Goal: Task Accomplishment & Management: Use online tool/utility

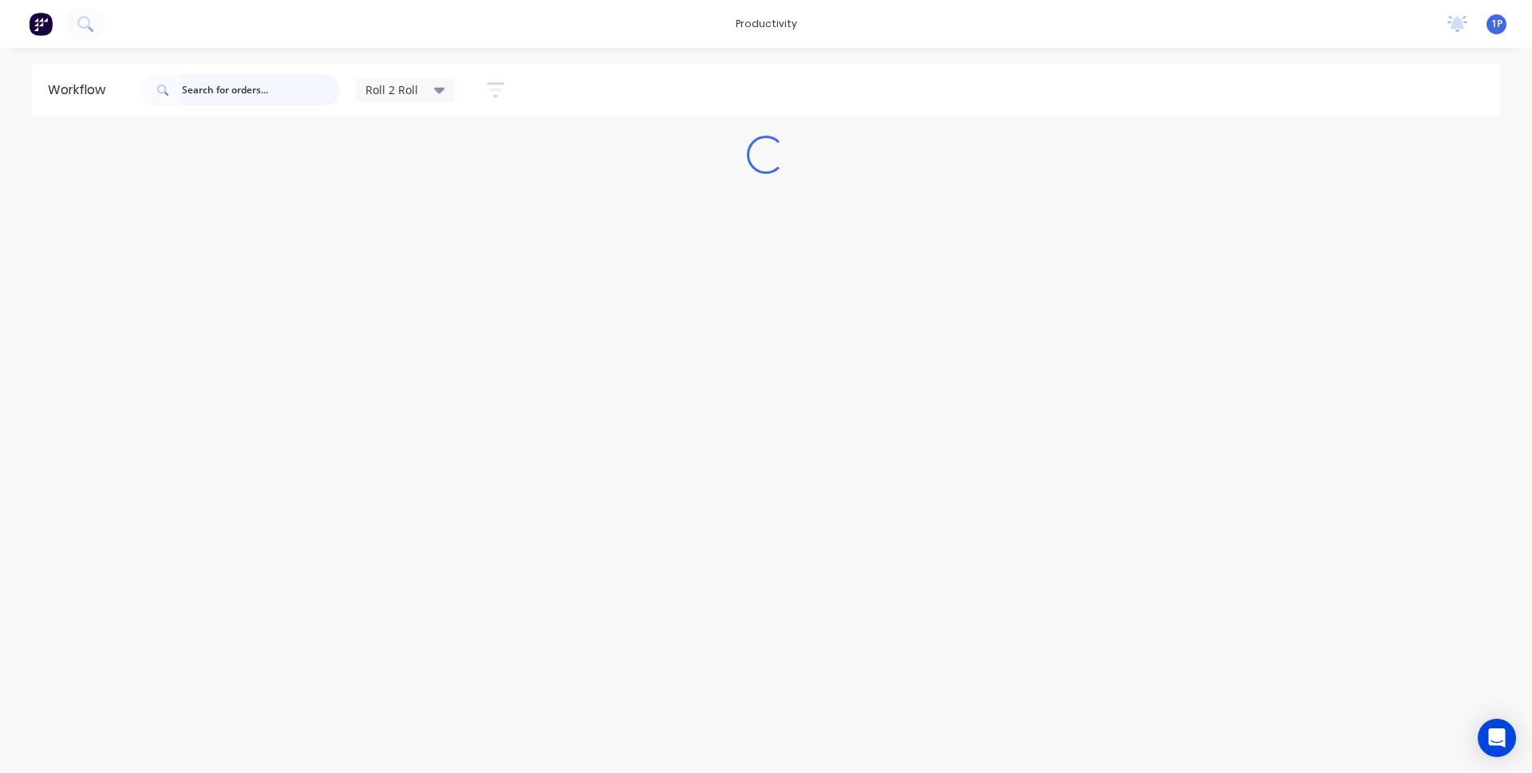
click at [255, 93] on input "text" at bounding box center [261, 90] width 158 height 32
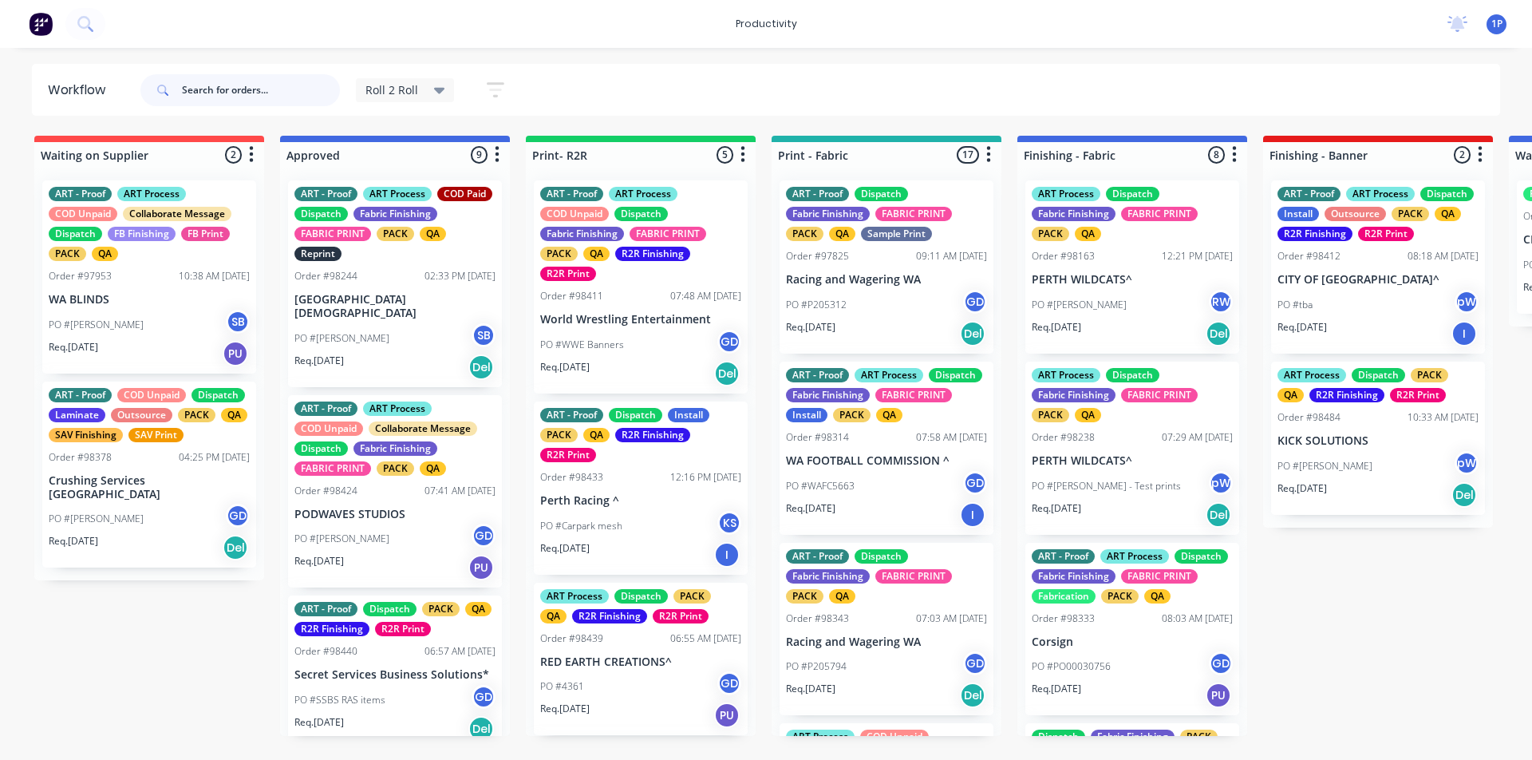
click at [306, 94] on input "text" at bounding box center [261, 90] width 158 height 32
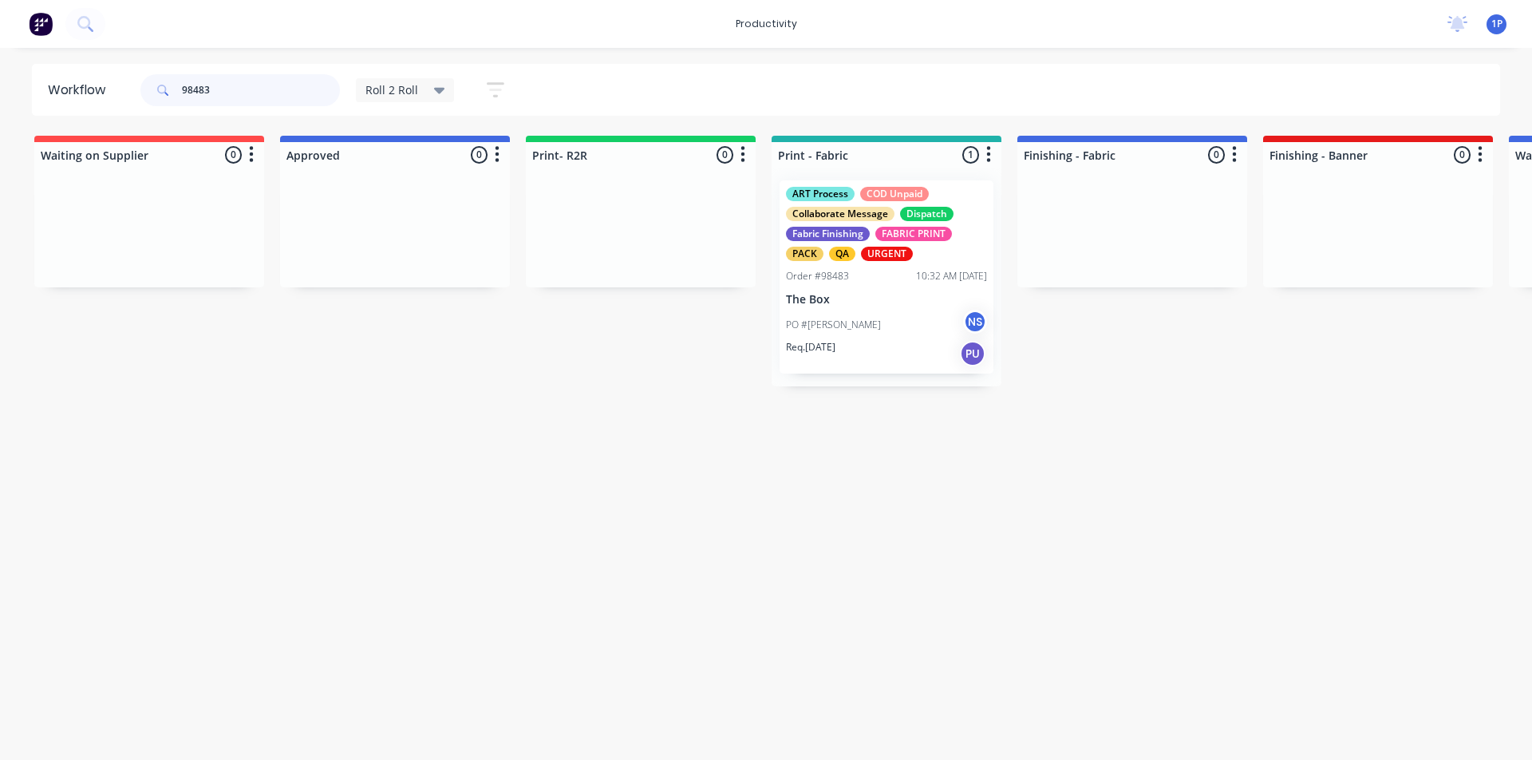
type input "98483"
click at [832, 275] on div "Order #98483" at bounding box center [817, 276] width 63 height 14
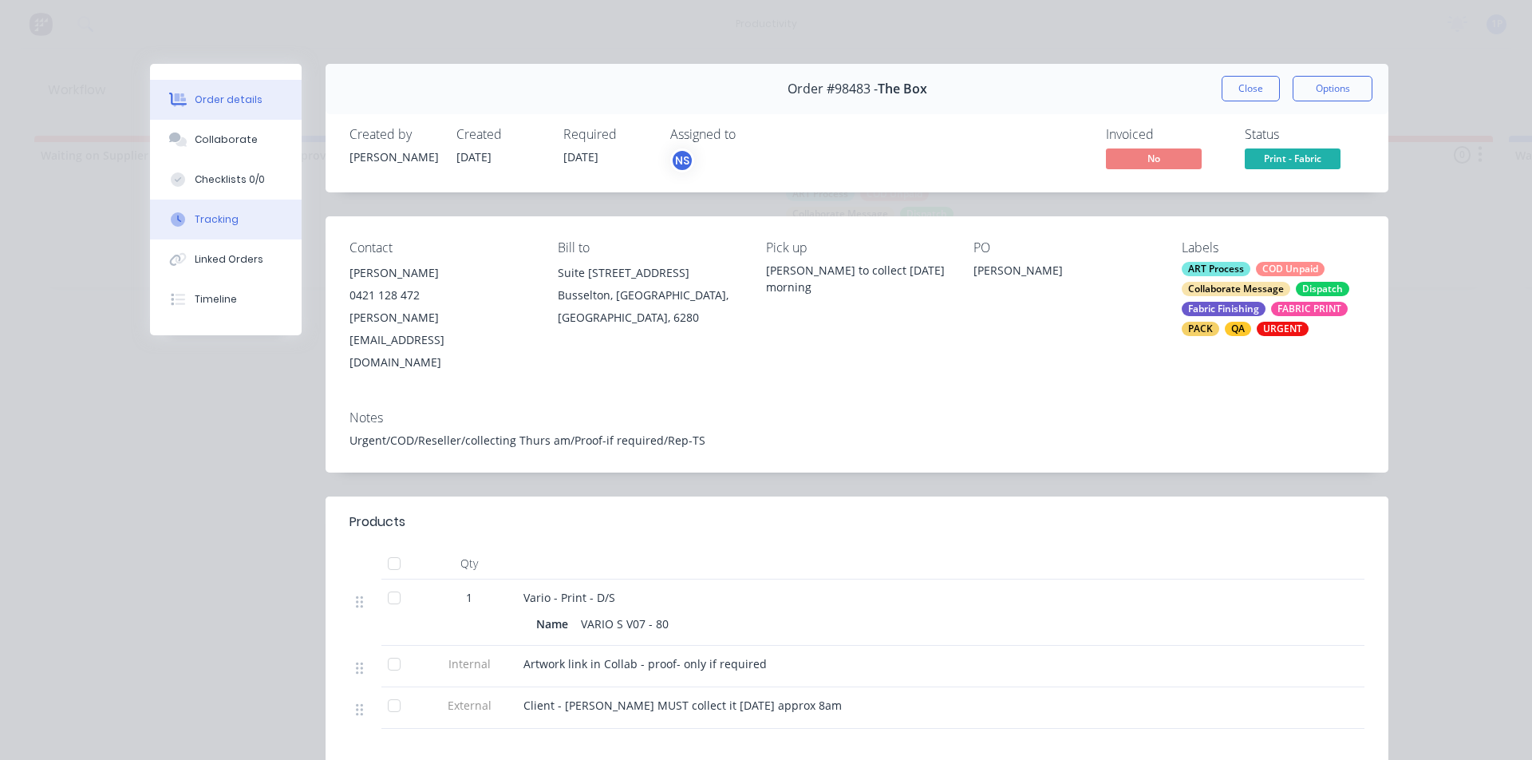
click at [236, 219] on button "Tracking" at bounding box center [226, 220] width 152 height 40
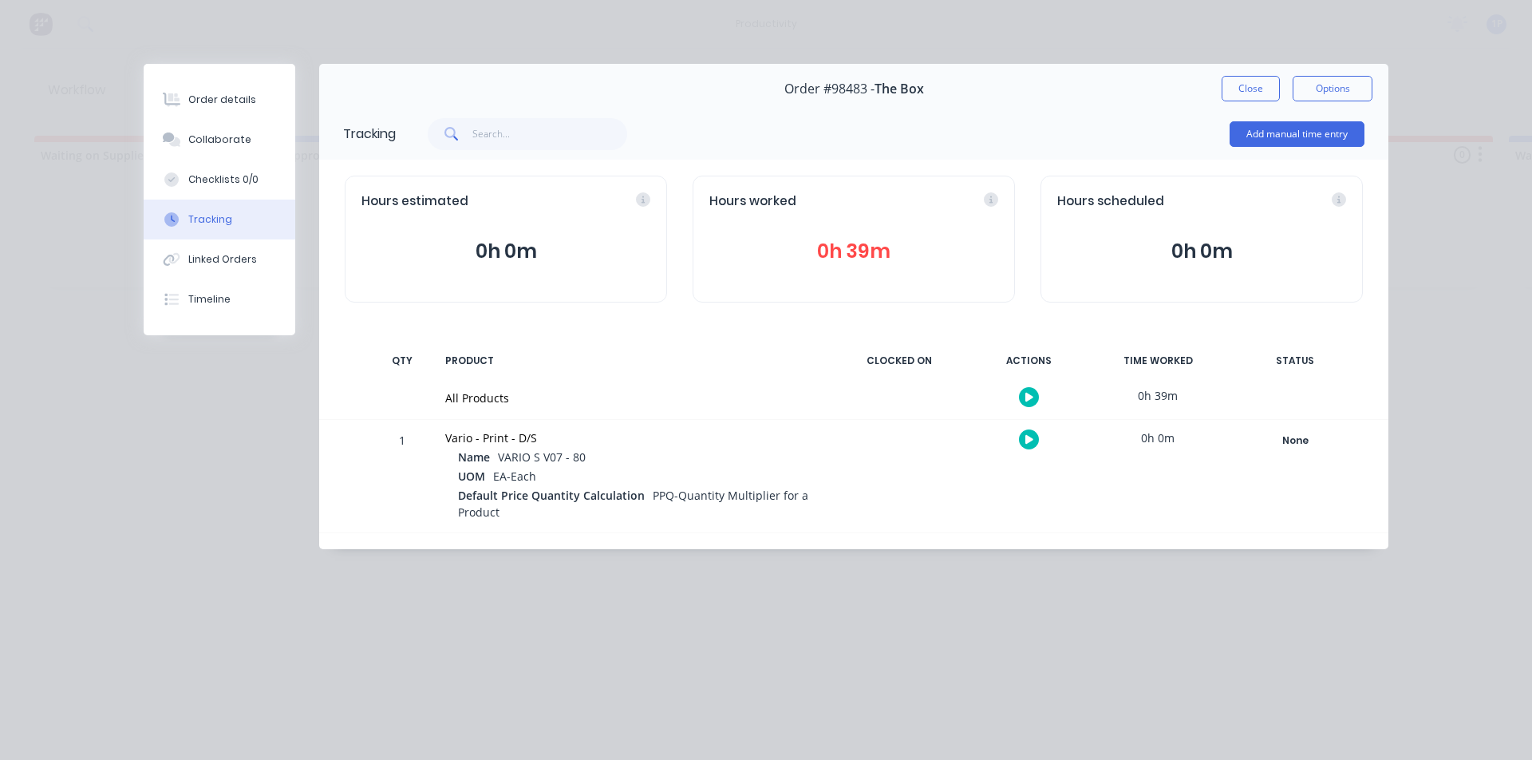
click at [1036, 440] on button "button" at bounding box center [1029, 439] width 20 height 20
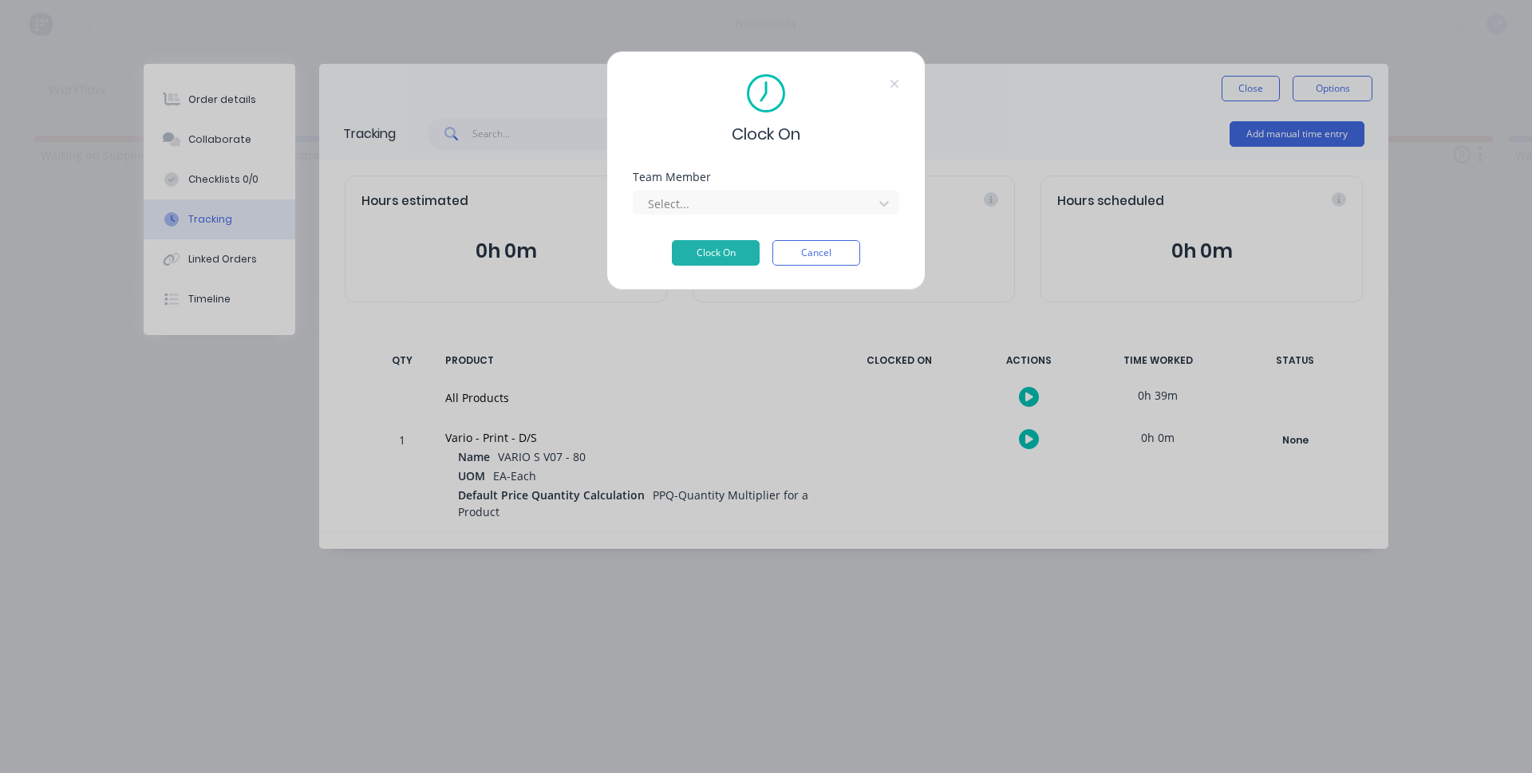
click at [698, 215] on div "Team Member Select..." at bounding box center [766, 206] width 267 height 69
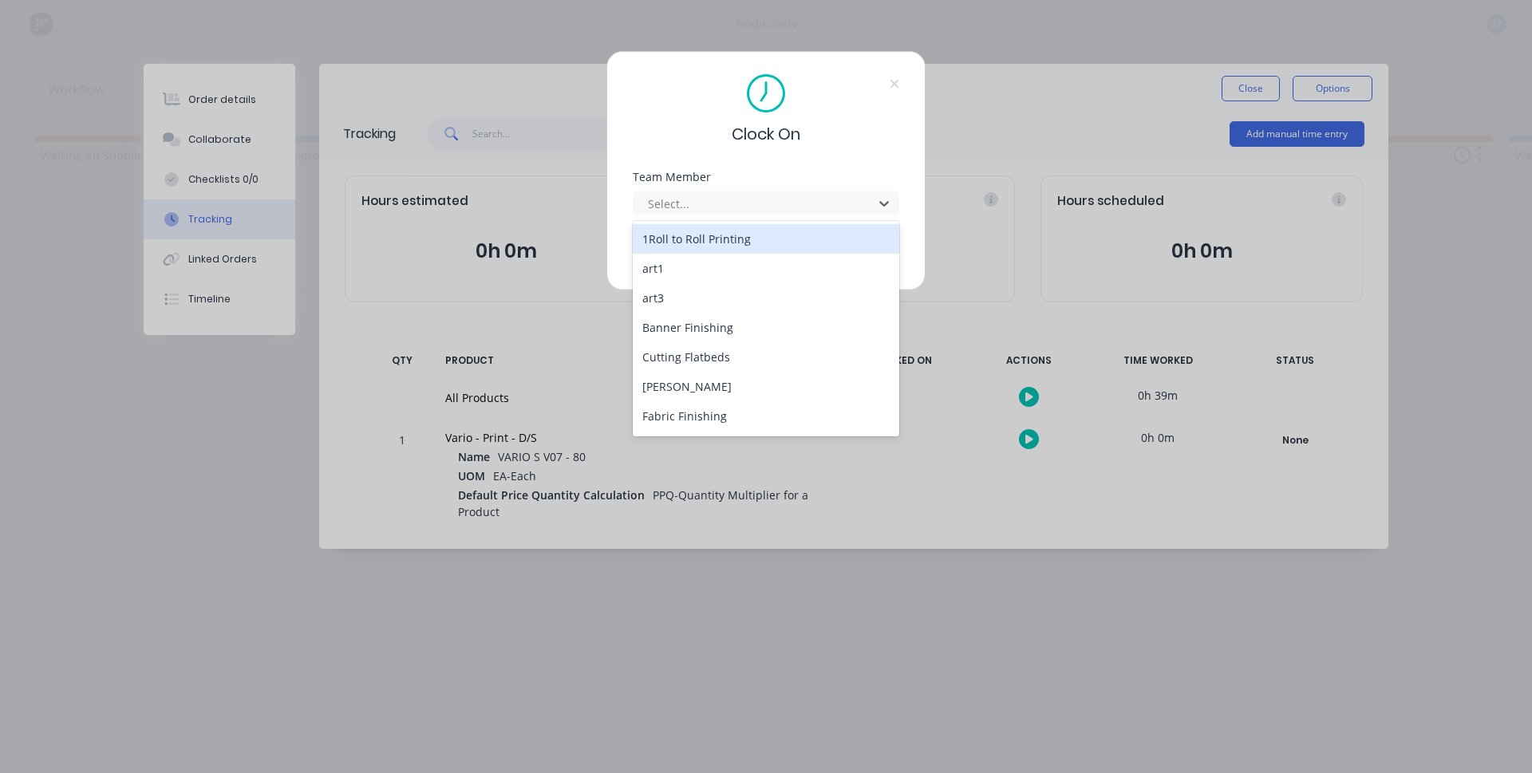
drag, startPoint x: 696, startPoint y: 203, endPoint x: 688, endPoint y: 230, distance: 28.3
click at [696, 204] on div at bounding box center [755, 204] width 219 height 20
drag, startPoint x: 688, startPoint y: 231, endPoint x: 692, endPoint y: 243, distance: 11.9
click at [688, 232] on div "1Roll to Roll Printing" at bounding box center [766, 239] width 267 height 30
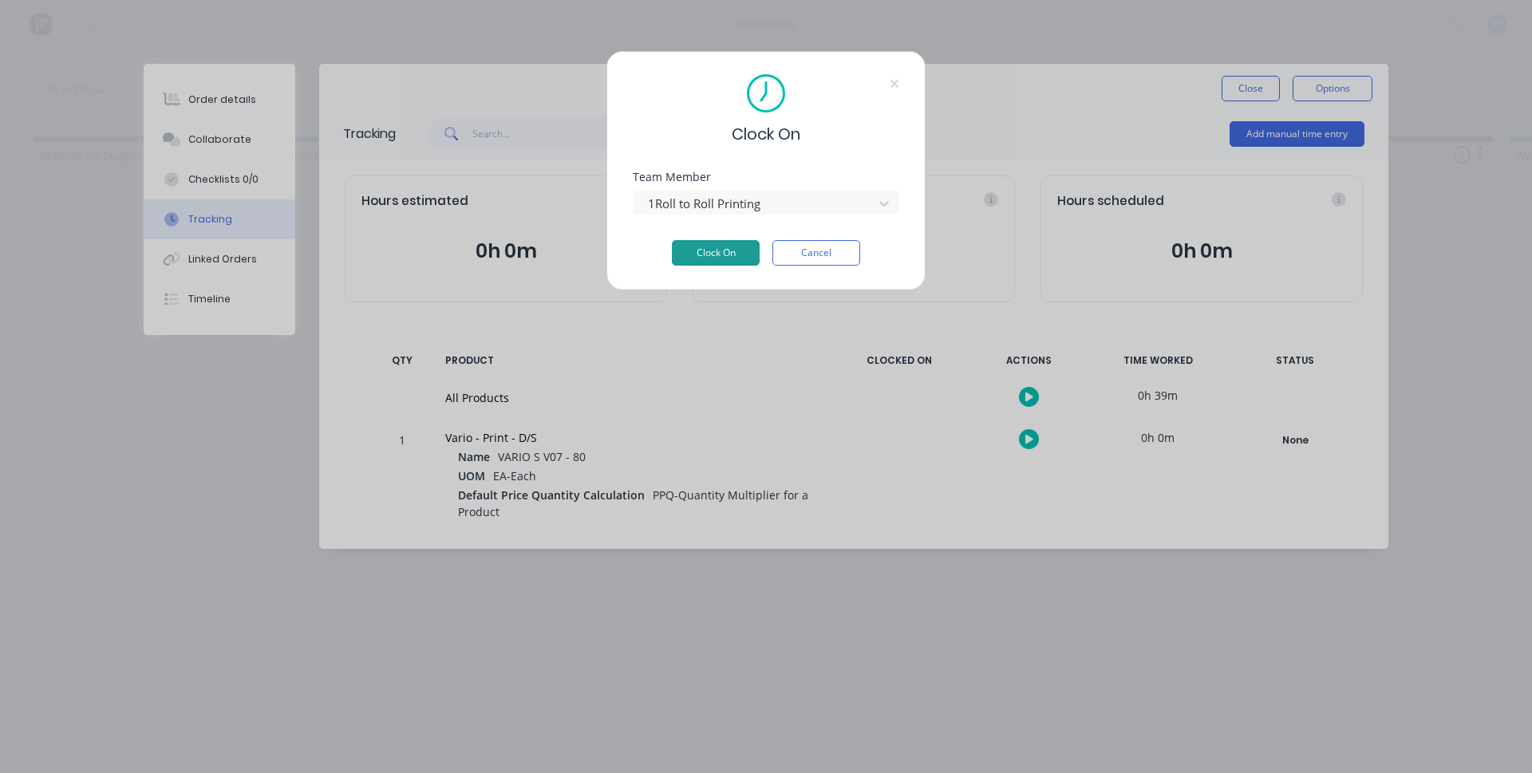
click at [692, 243] on button "Clock On" at bounding box center [716, 253] width 88 height 26
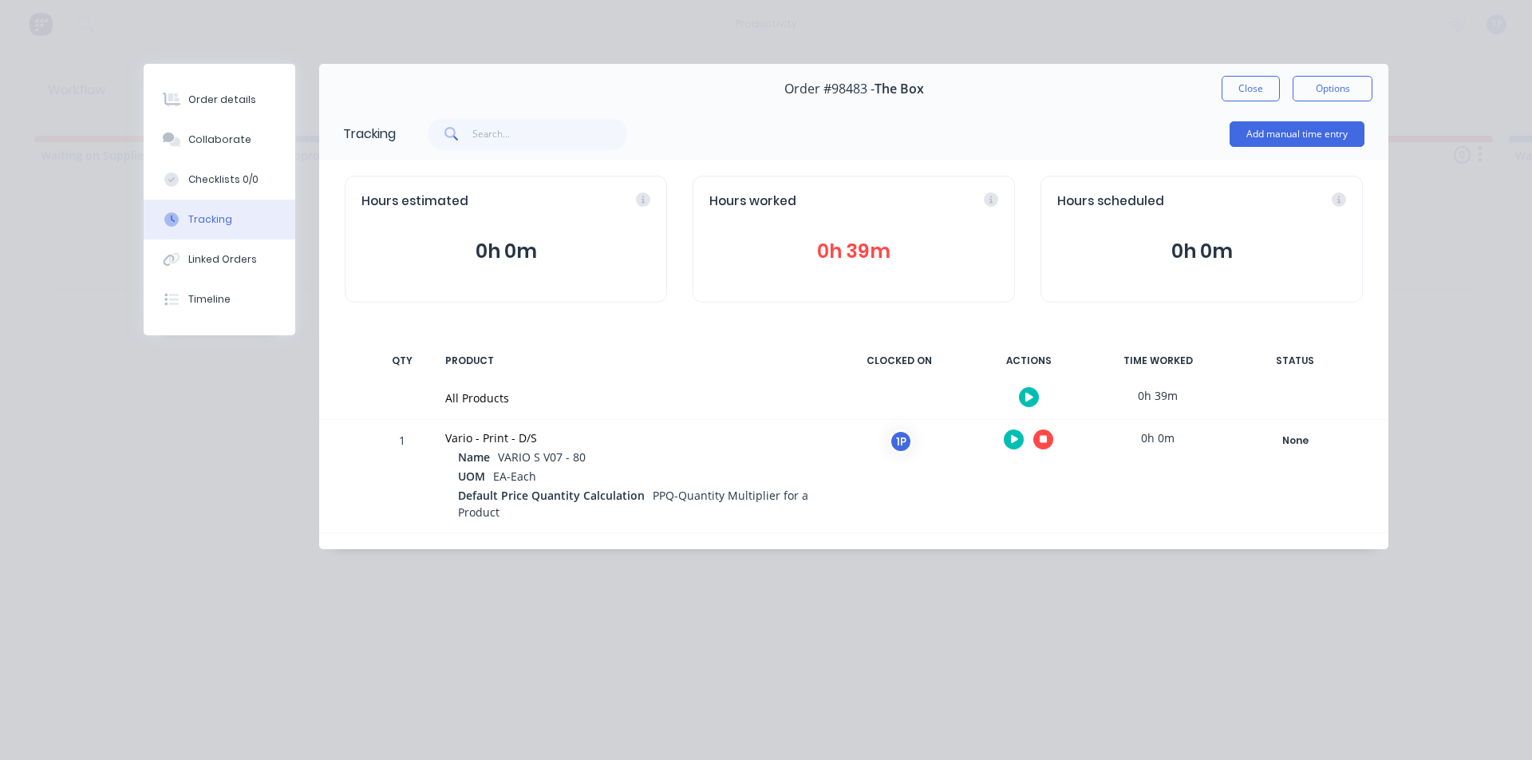
click at [1041, 443] on icon "button" at bounding box center [1044, 440] width 8 height 8
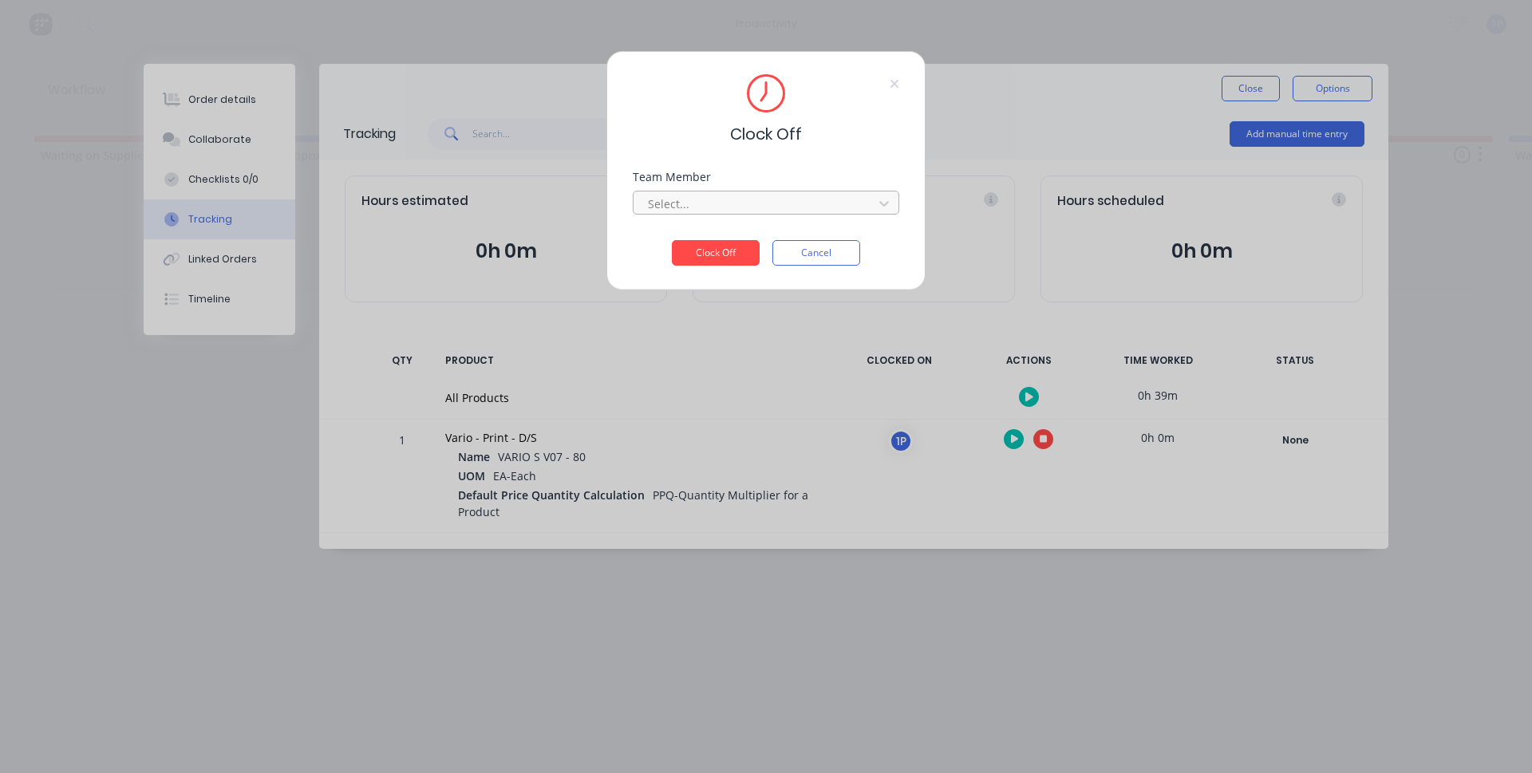
click at [759, 204] on div at bounding box center [755, 204] width 219 height 20
drag, startPoint x: 732, startPoint y: 235, endPoint x: 713, endPoint y: 255, distance: 26.5
click at [732, 236] on div "1Roll to Roll Printing" at bounding box center [766, 239] width 267 height 30
click at [713, 255] on button "Clock Off" at bounding box center [716, 253] width 88 height 26
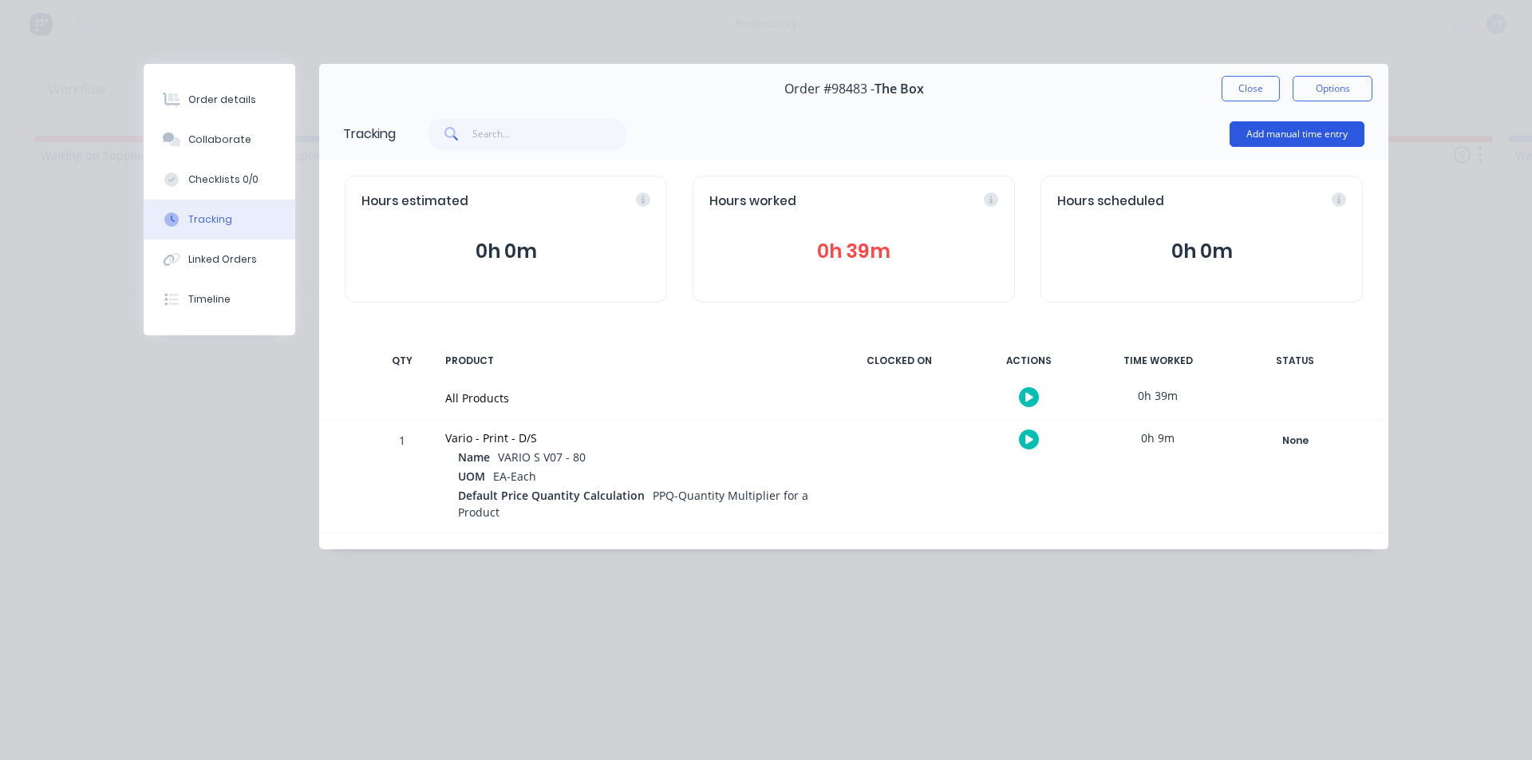
click at [1259, 132] on button "Add manual time entry" at bounding box center [1297, 134] width 135 height 26
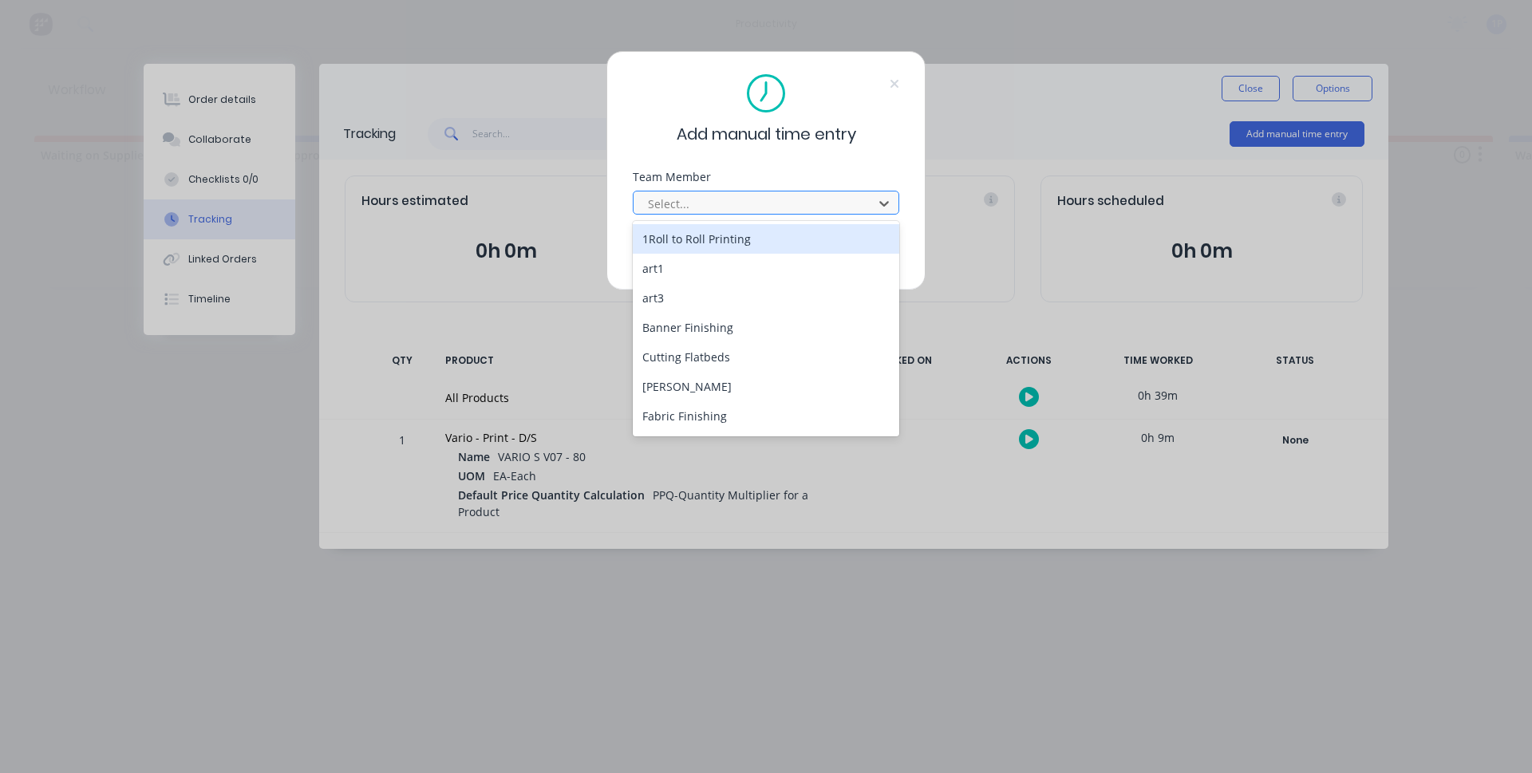
click at [737, 215] on div "Select..." at bounding box center [756, 204] width 228 height 24
click at [725, 243] on div "1Roll to Roll Printing" at bounding box center [766, 239] width 267 height 30
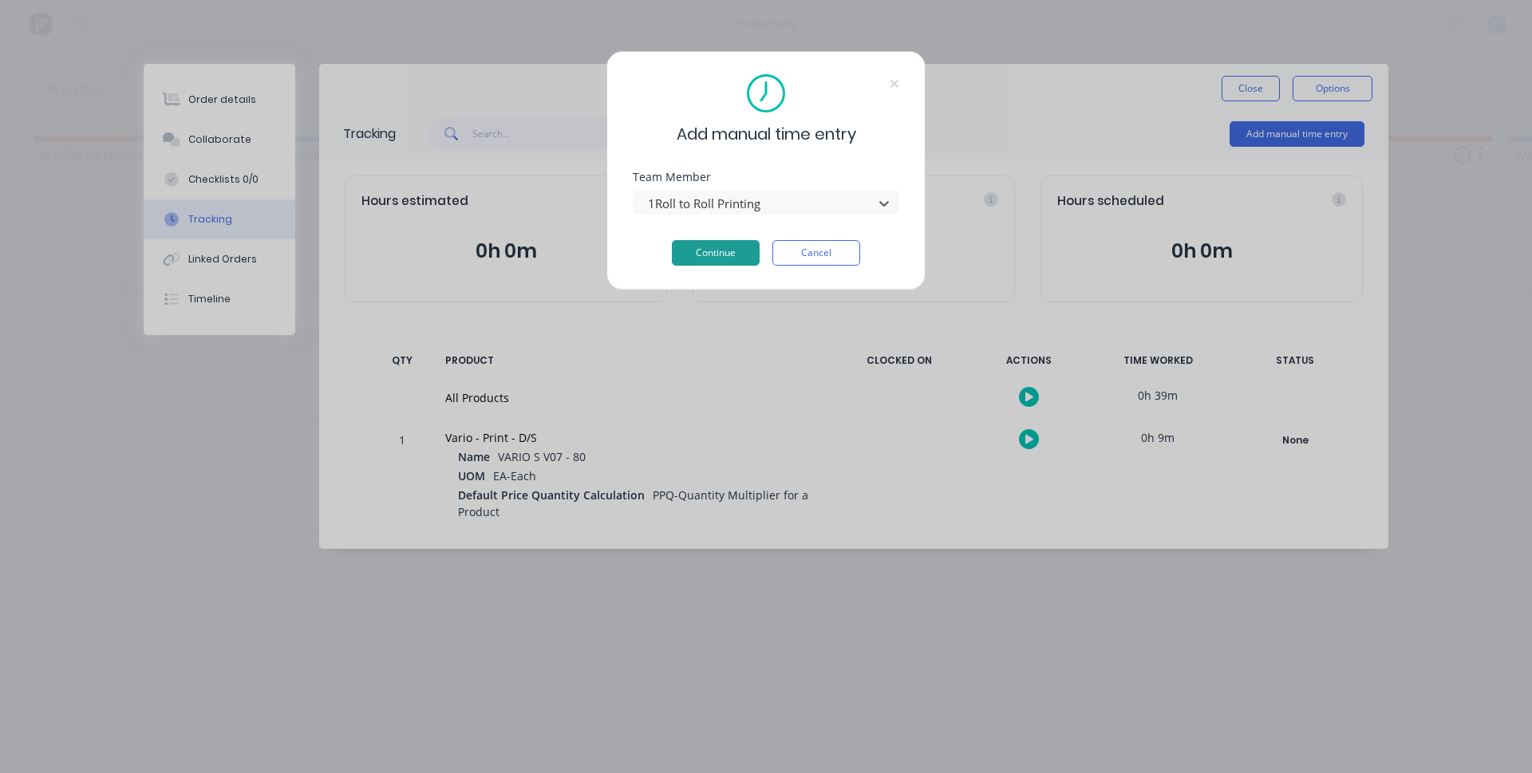
click at [721, 245] on button "Continue" at bounding box center [716, 253] width 88 height 26
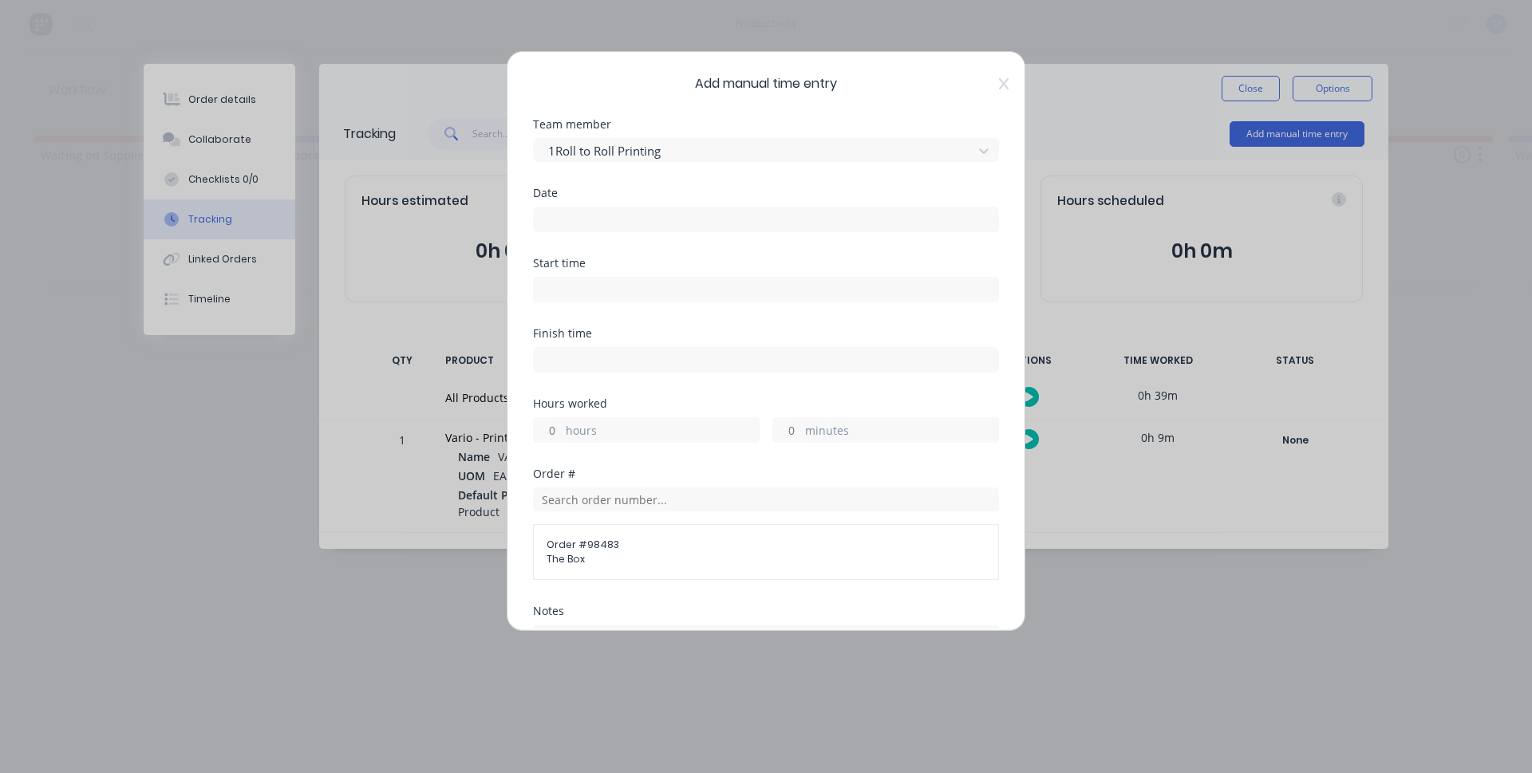
click at [603, 214] on input at bounding box center [766, 219] width 464 height 24
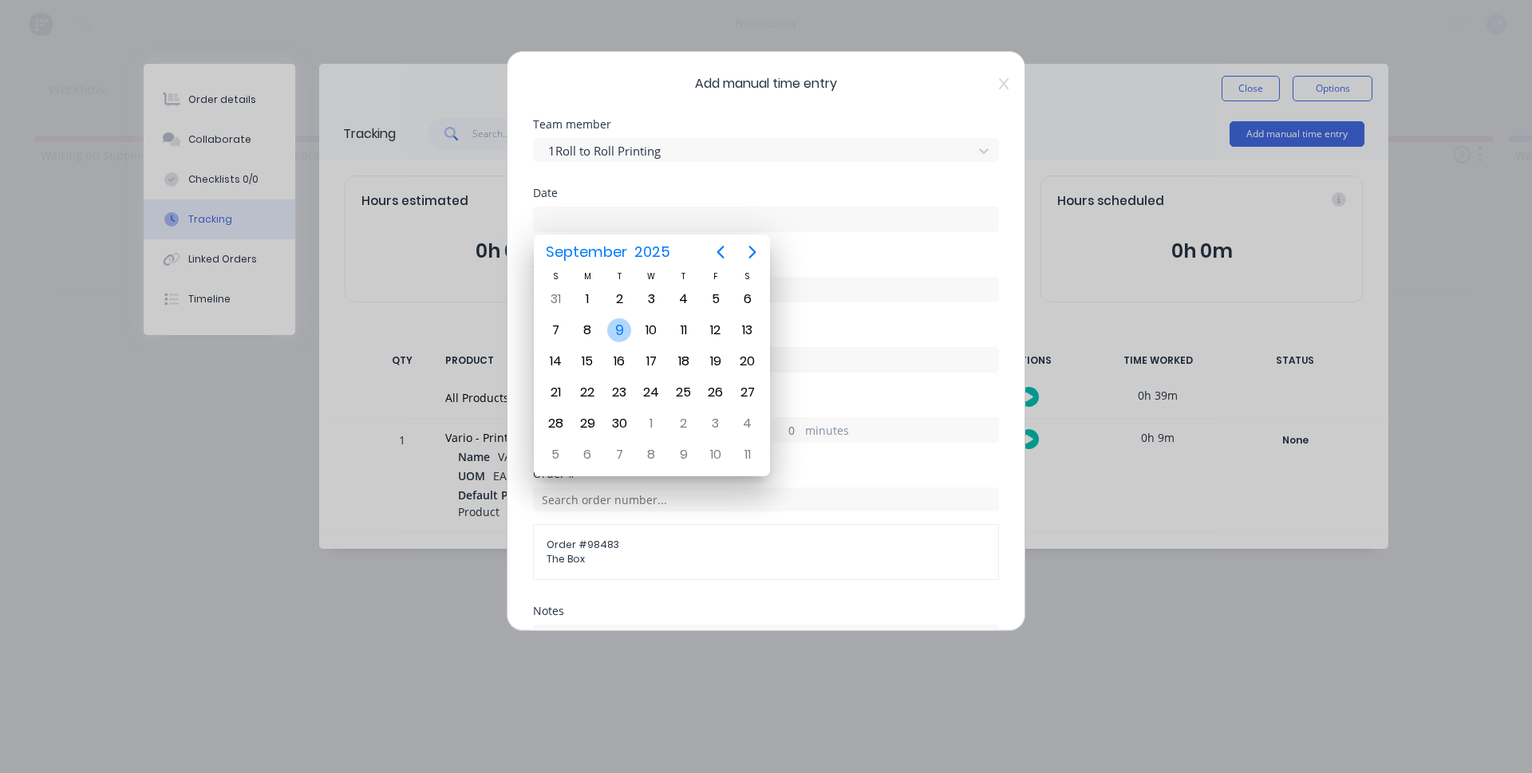
click at [623, 333] on div "9" at bounding box center [619, 330] width 24 height 24
type input "[DATE]"
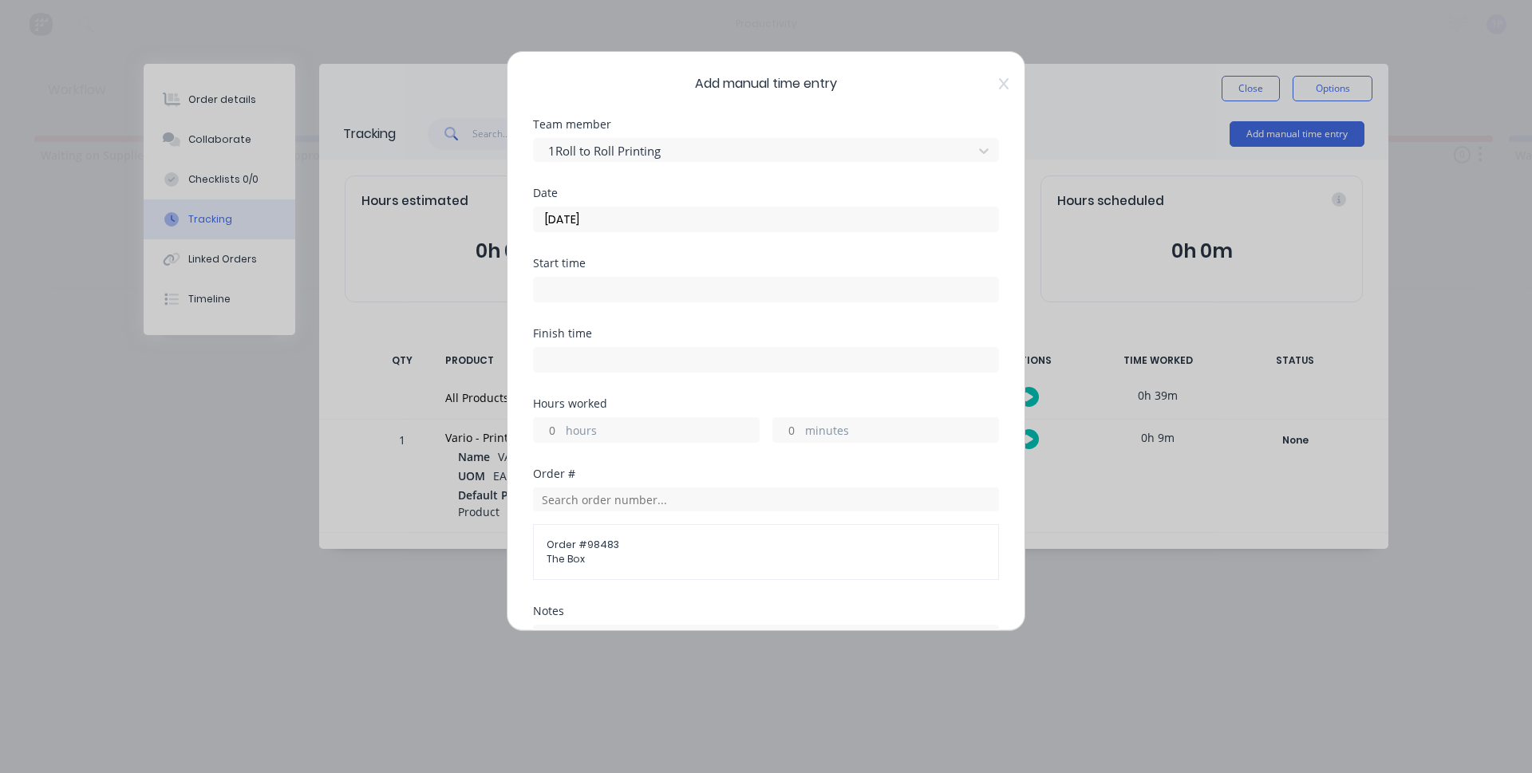
click at [622, 287] on input at bounding box center [766, 290] width 464 height 24
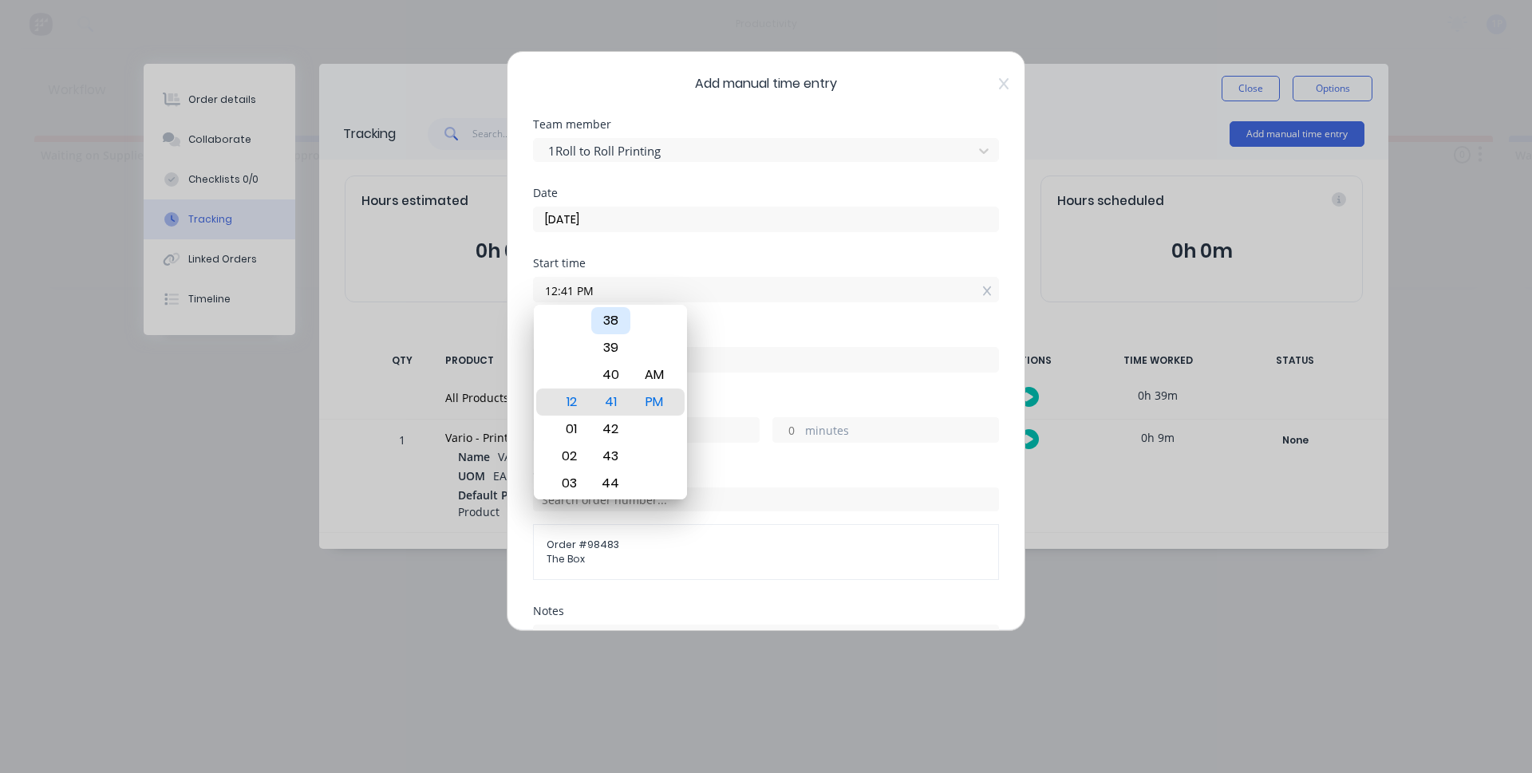
click at [612, 326] on div "38" at bounding box center [610, 320] width 39 height 27
type input "12:38 PM"
click at [663, 405] on div "PM" at bounding box center [654, 402] width 39 height 27
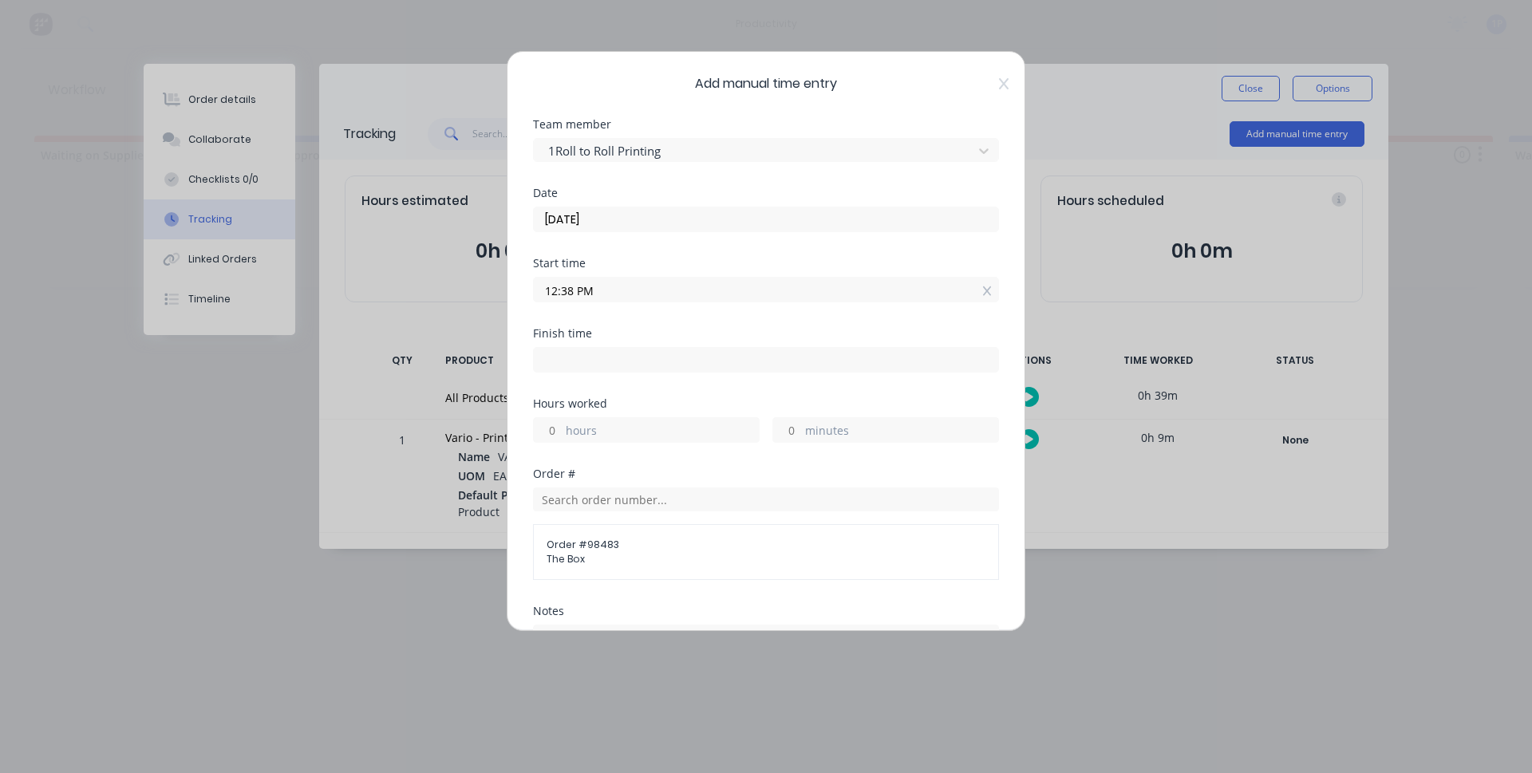
click at [625, 337] on div "Finish time" at bounding box center [766, 333] width 466 height 11
click at [616, 366] on input at bounding box center [766, 360] width 464 height 24
type input "12:50 PM"
type input "0"
type input "12"
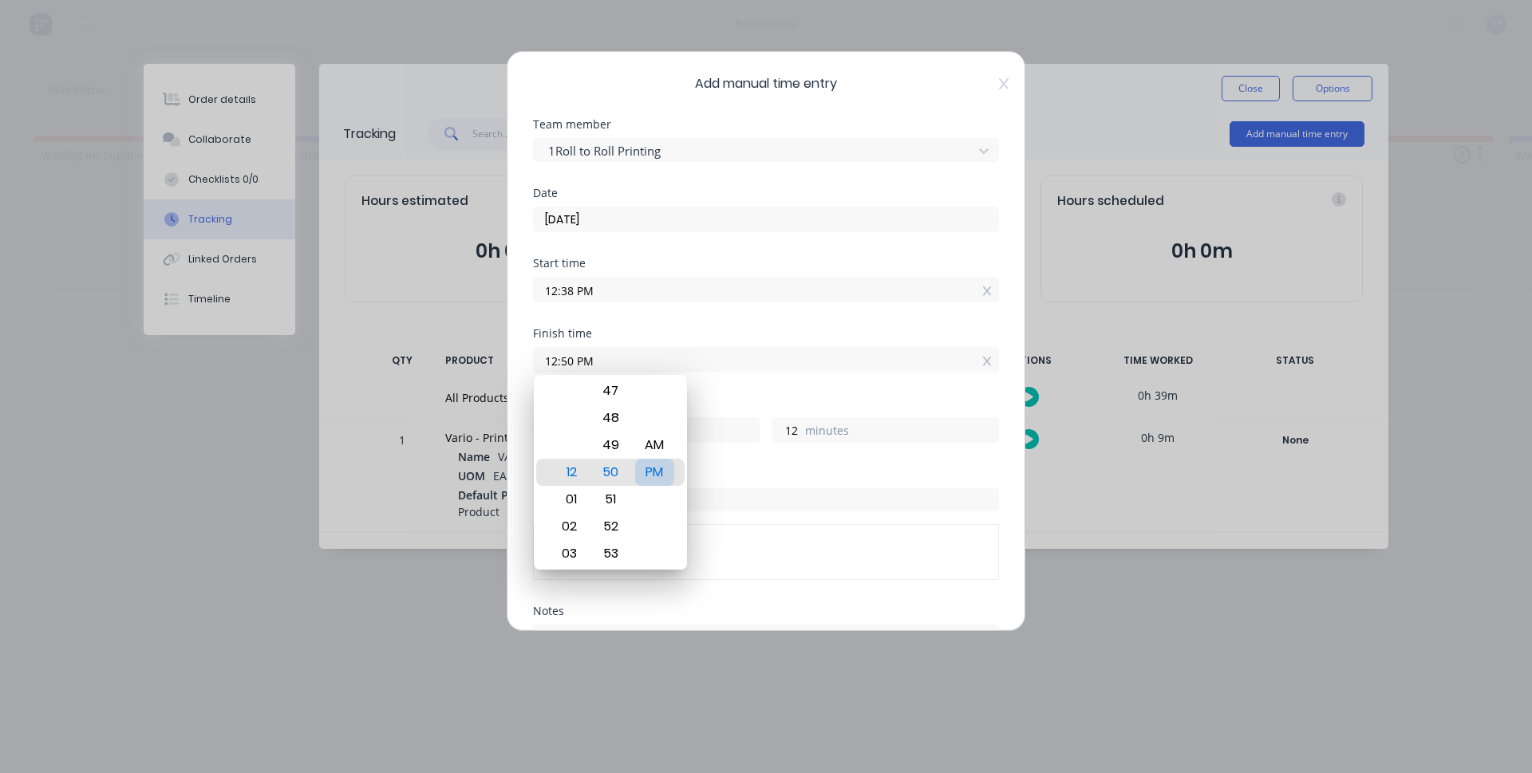
click at [650, 476] on div "PM" at bounding box center [654, 472] width 39 height 27
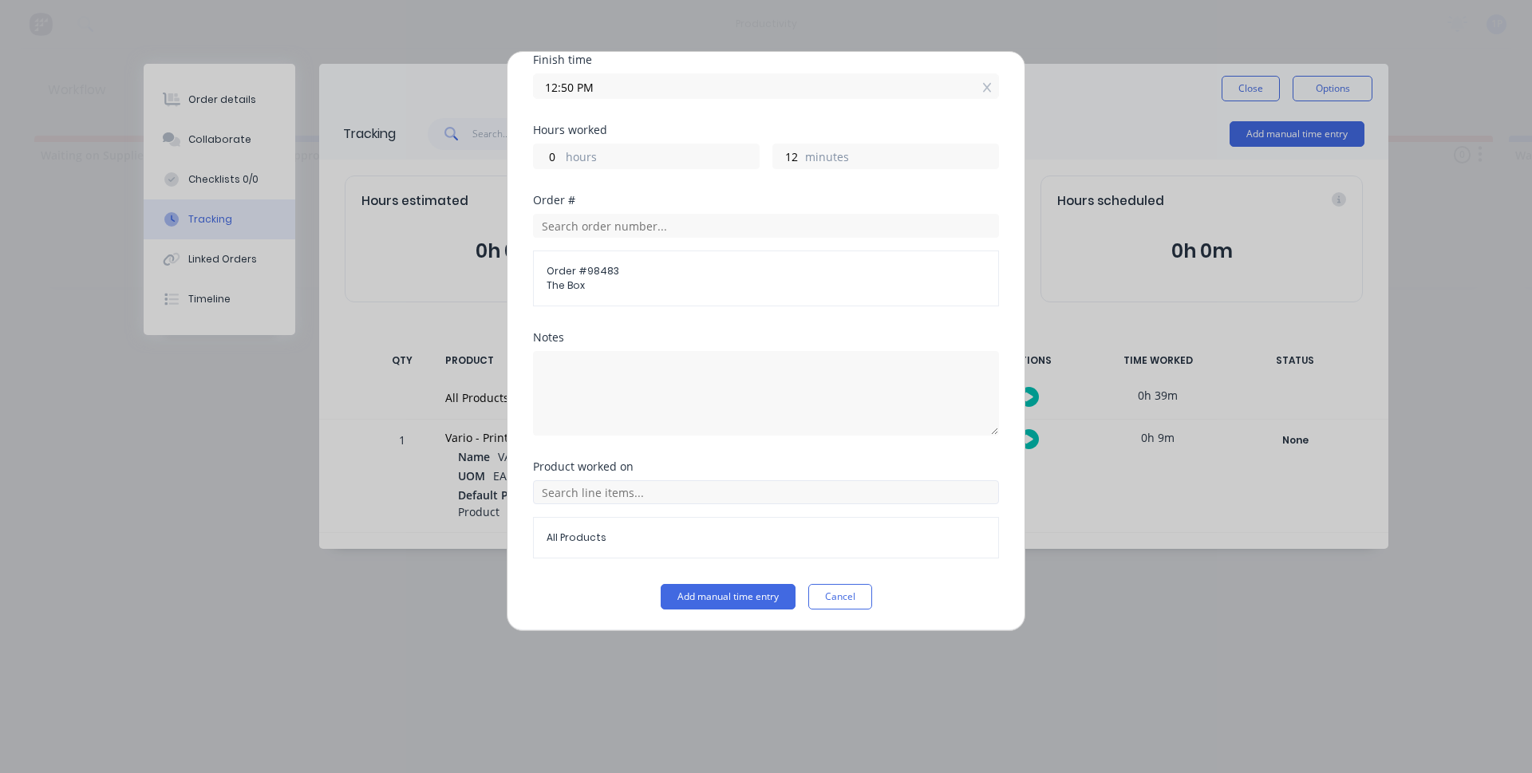
scroll to position [275, 0]
click at [610, 486] on input "text" at bounding box center [766, 491] width 466 height 24
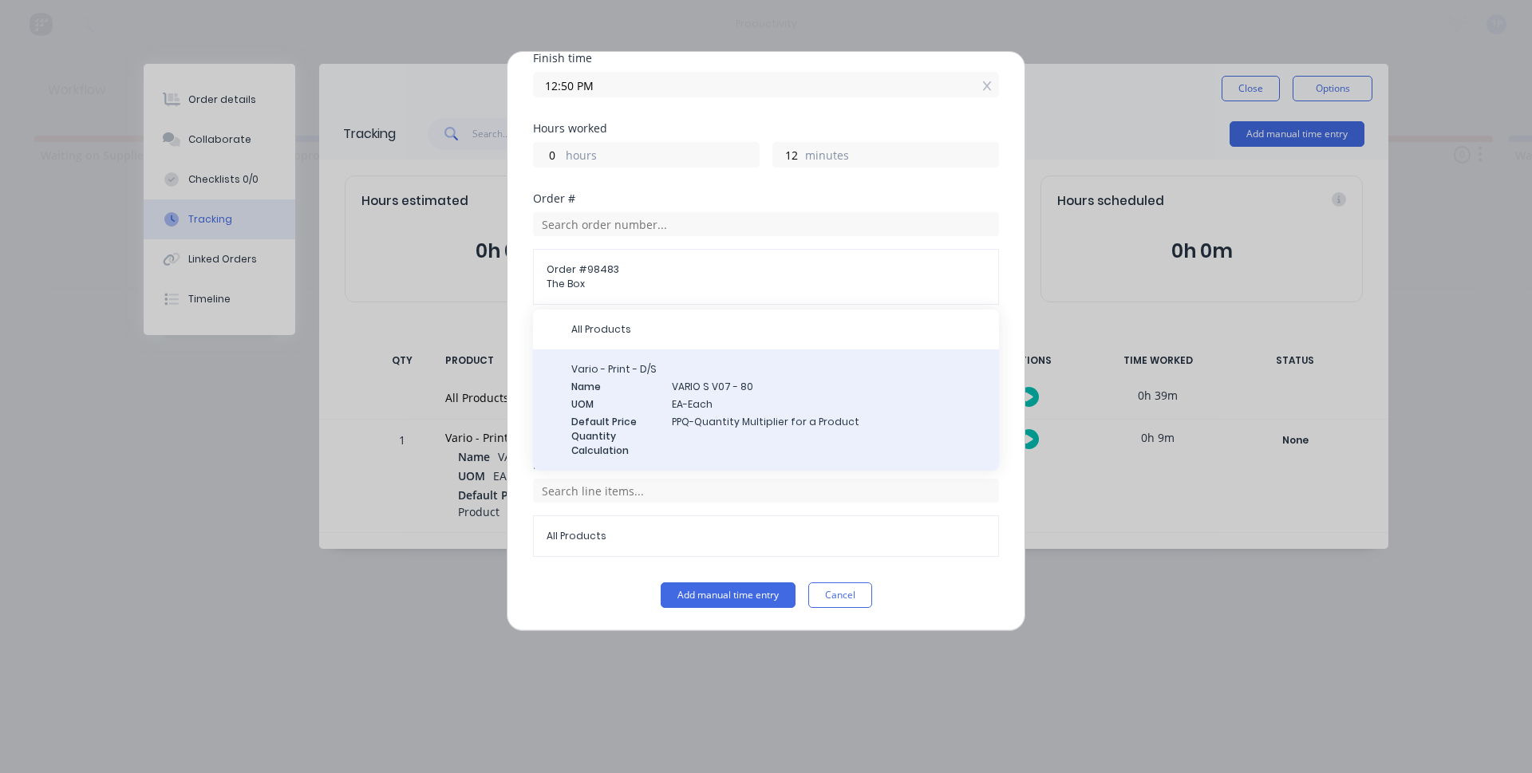
click at [646, 419] on span "Default Price Quantity Calculation" at bounding box center [615, 436] width 88 height 43
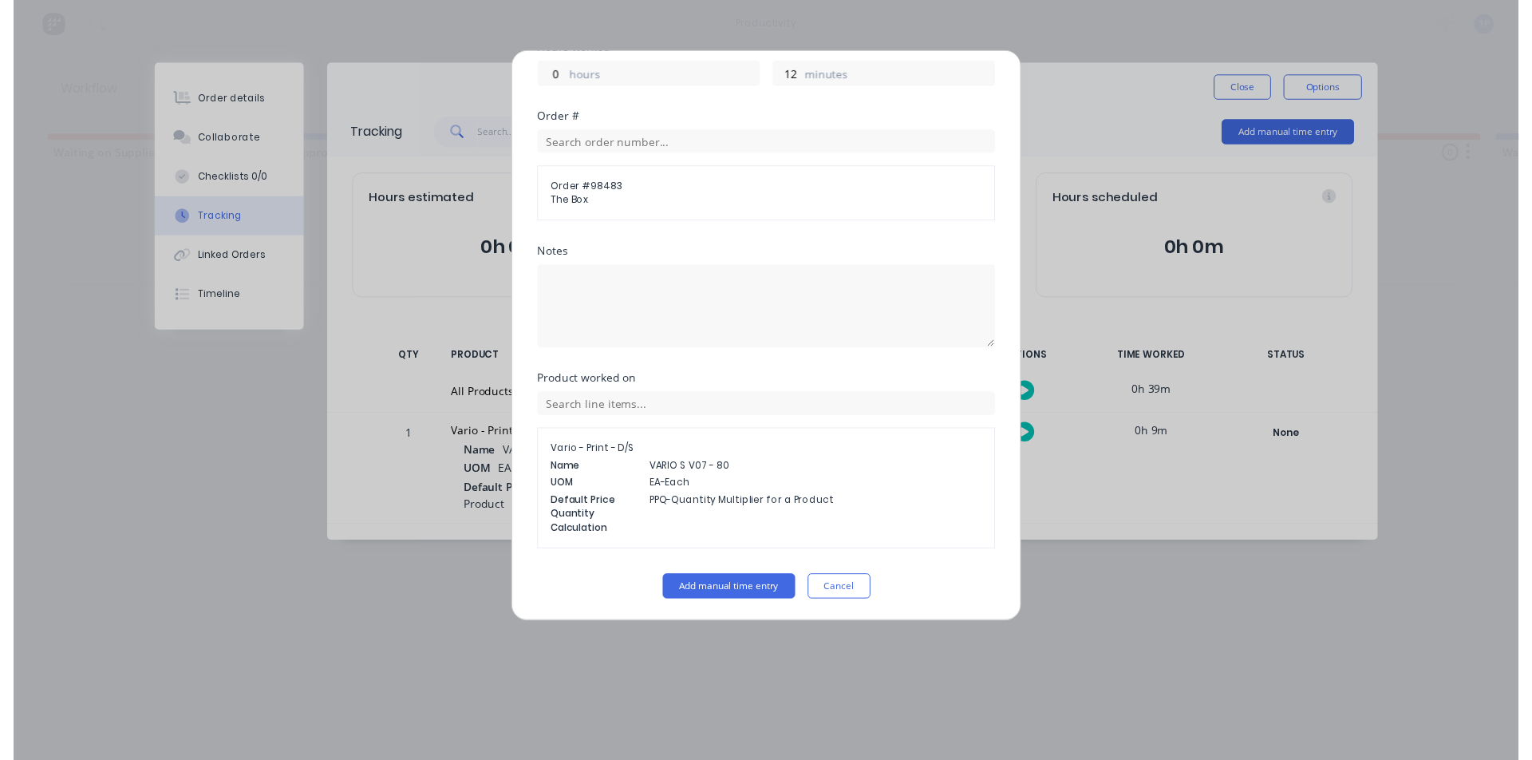
scroll to position [357, 0]
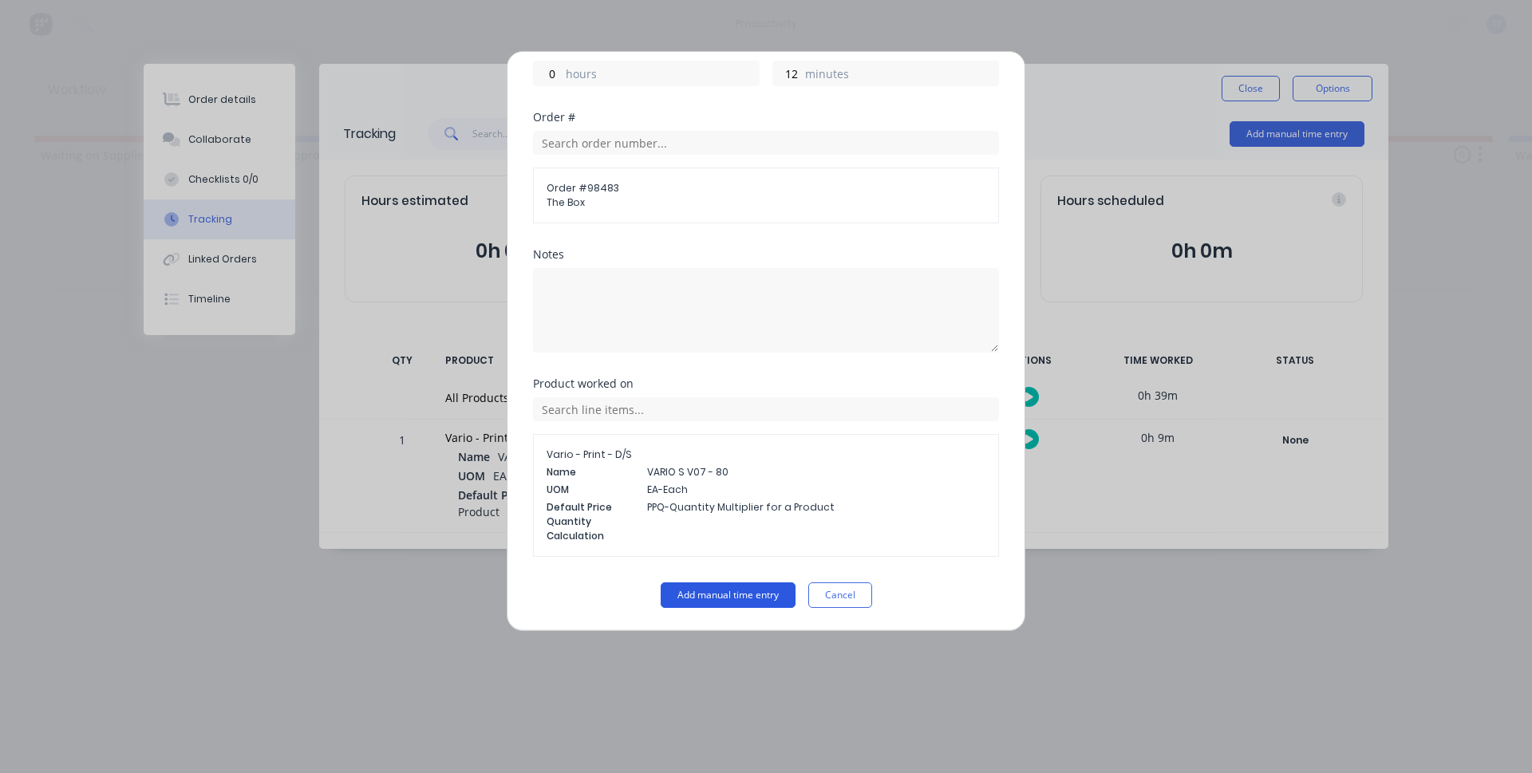
click at [713, 603] on button "Add manual time entry" at bounding box center [728, 596] width 135 height 26
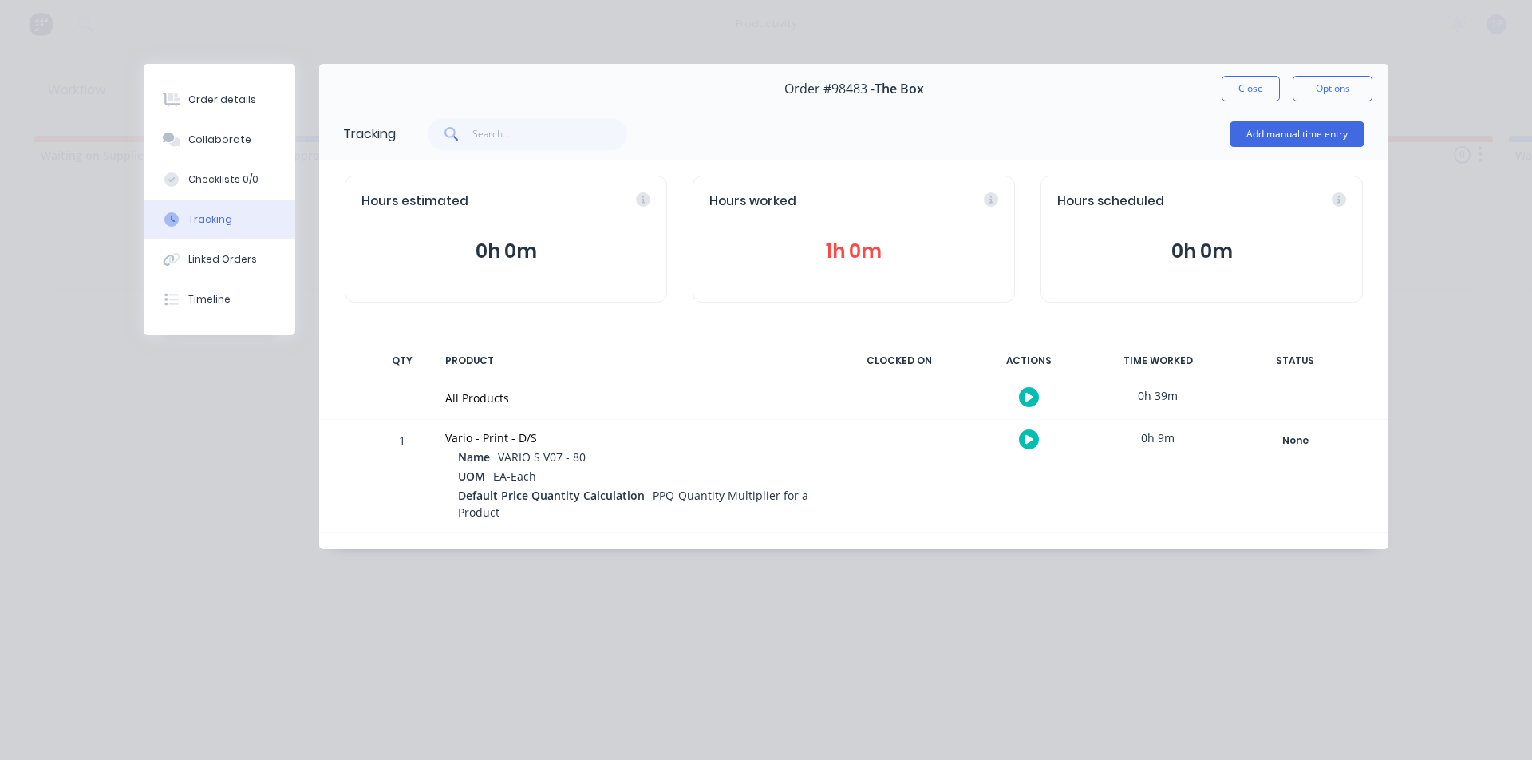
drag, startPoint x: 1239, startPoint y: 81, endPoint x: 1006, endPoint y: 113, distance: 235.1
click at [1236, 81] on button "Close" at bounding box center [1251, 89] width 58 height 26
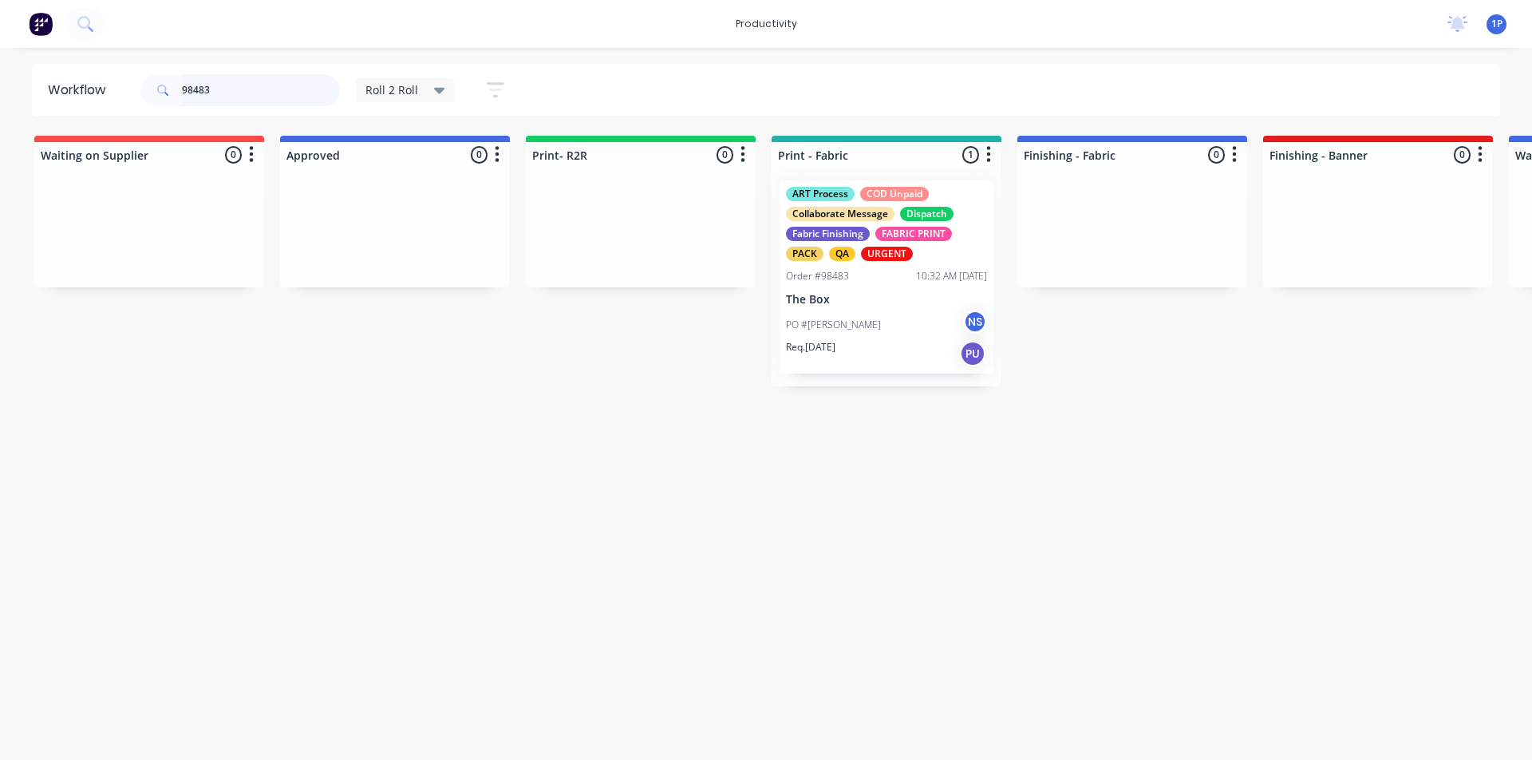
click at [283, 93] on input "98483" at bounding box center [261, 90] width 158 height 32
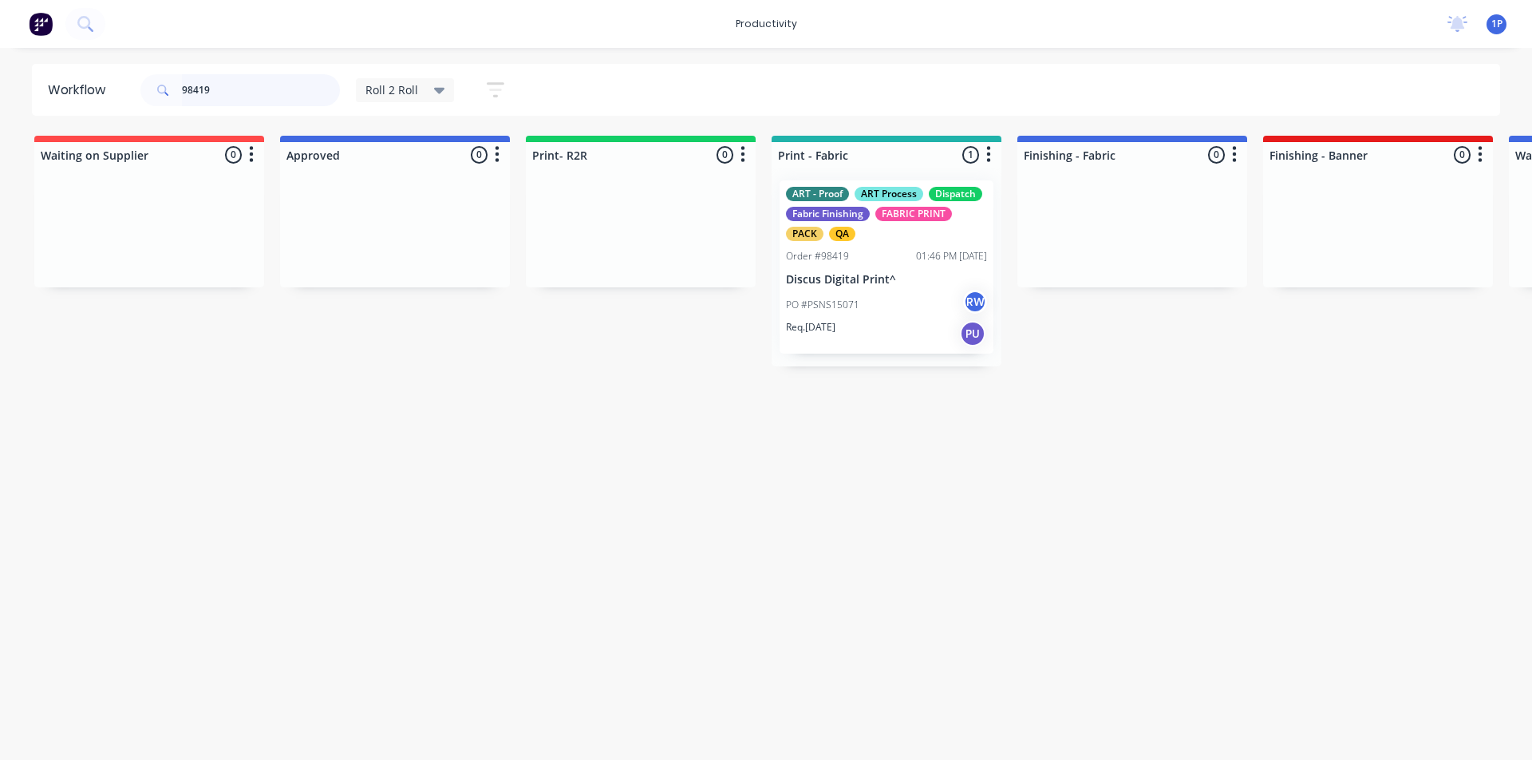
type input "98419"
click at [895, 235] on div "ART - Proof ART Process Dispatch Fabric Finishing FABRIC PRINT PACK QA" at bounding box center [886, 214] width 201 height 54
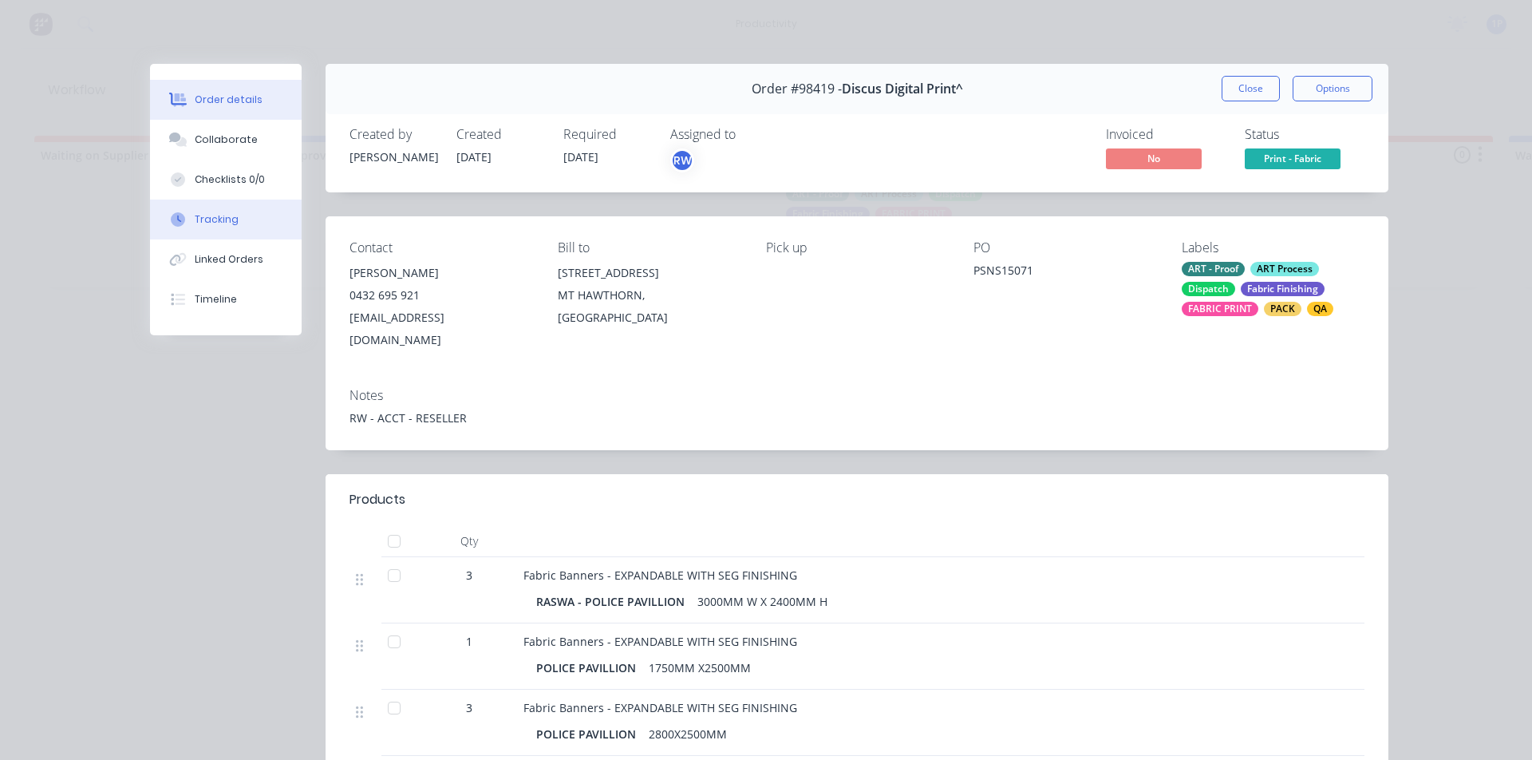
click at [246, 219] on button "Tracking" at bounding box center [226, 220] width 152 height 40
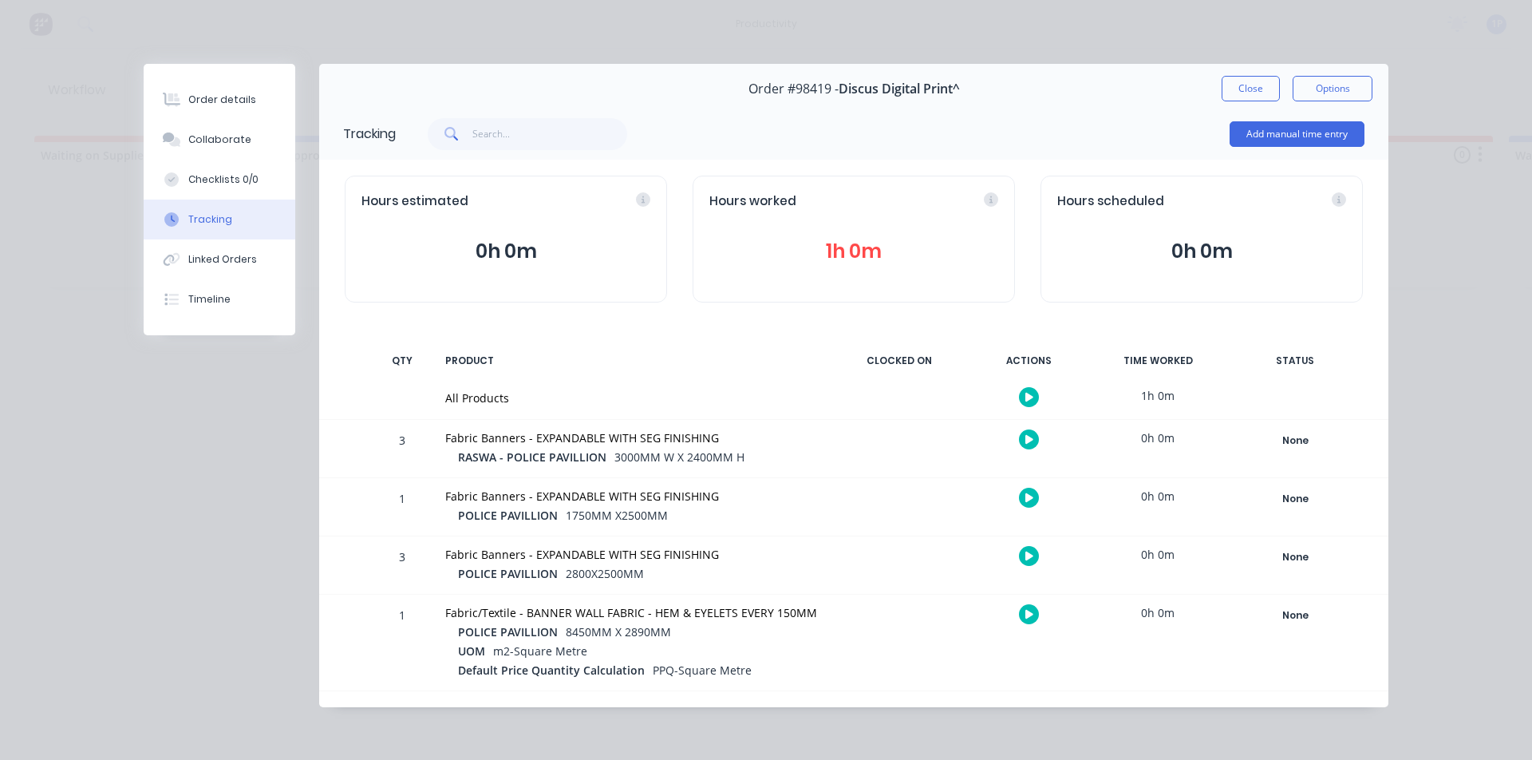
click at [1032, 440] on icon "button" at bounding box center [1029, 439] width 8 height 9
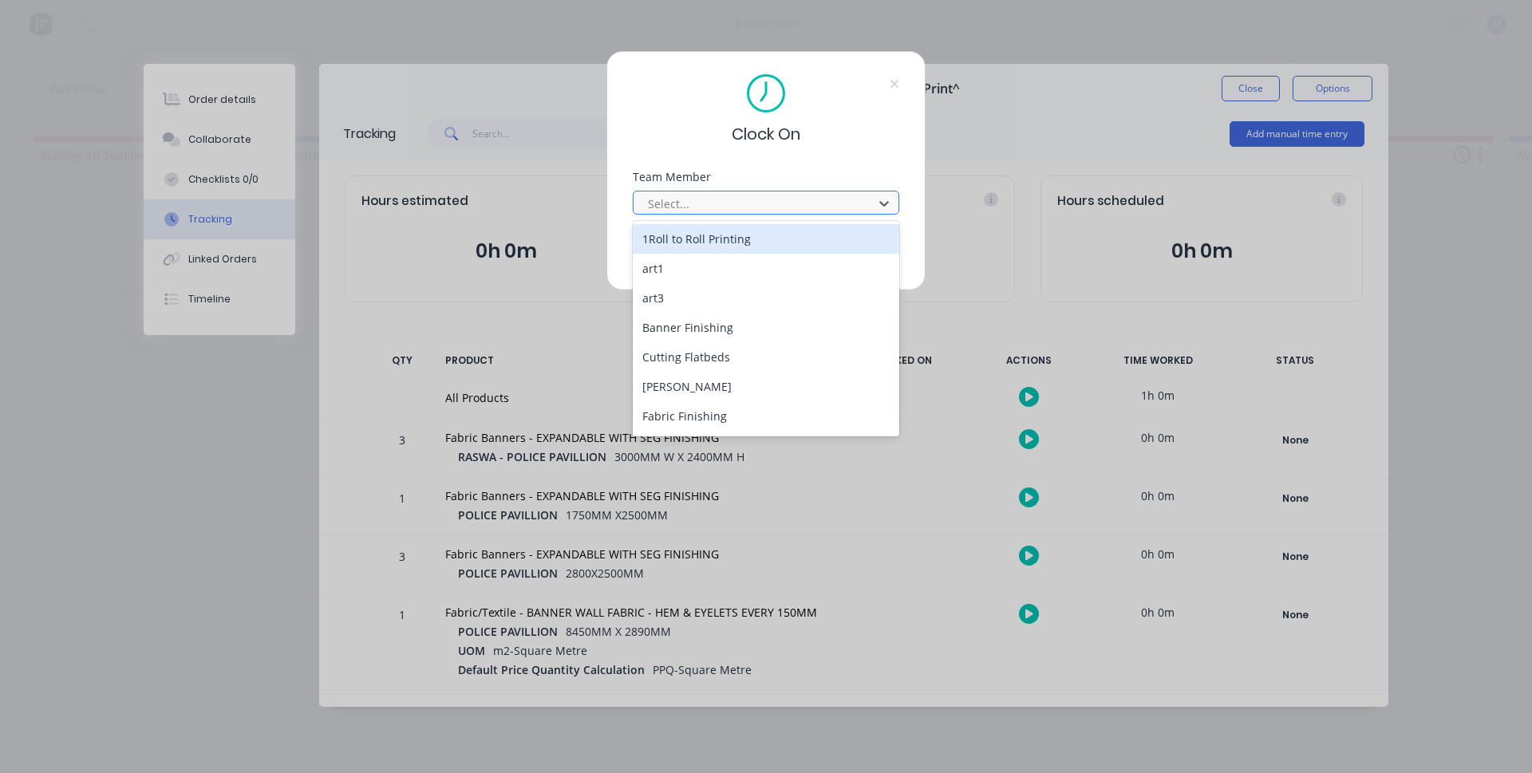
click at [771, 201] on div at bounding box center [755, 204] width 219 height 20
click at [789, 245] on div "1Roll to Roll Printing" at bounding box center [766, 239] width 267 height 30
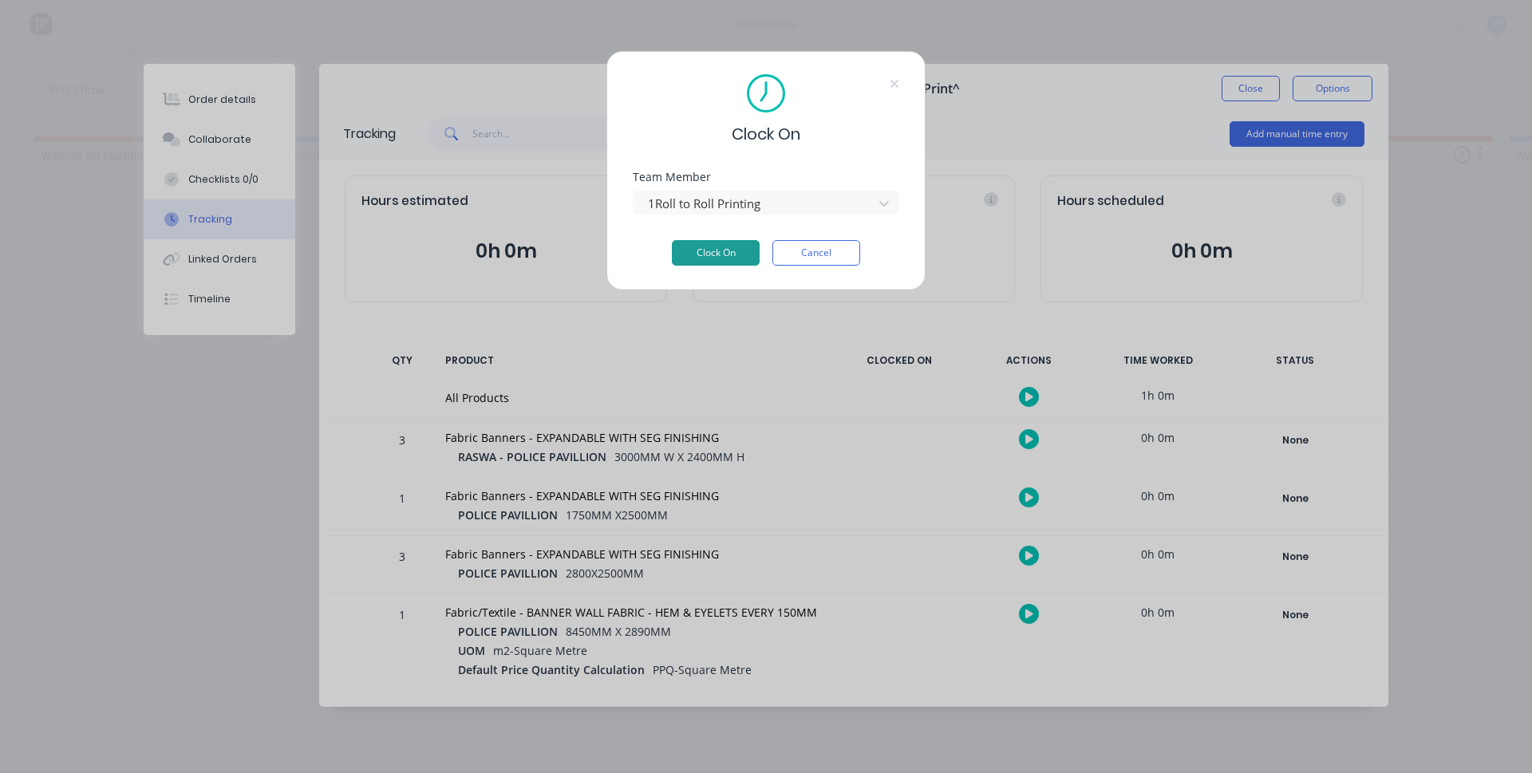
click at [752, 259] on button "Clock On" at bounding box center [716, 253] width 88 height 26
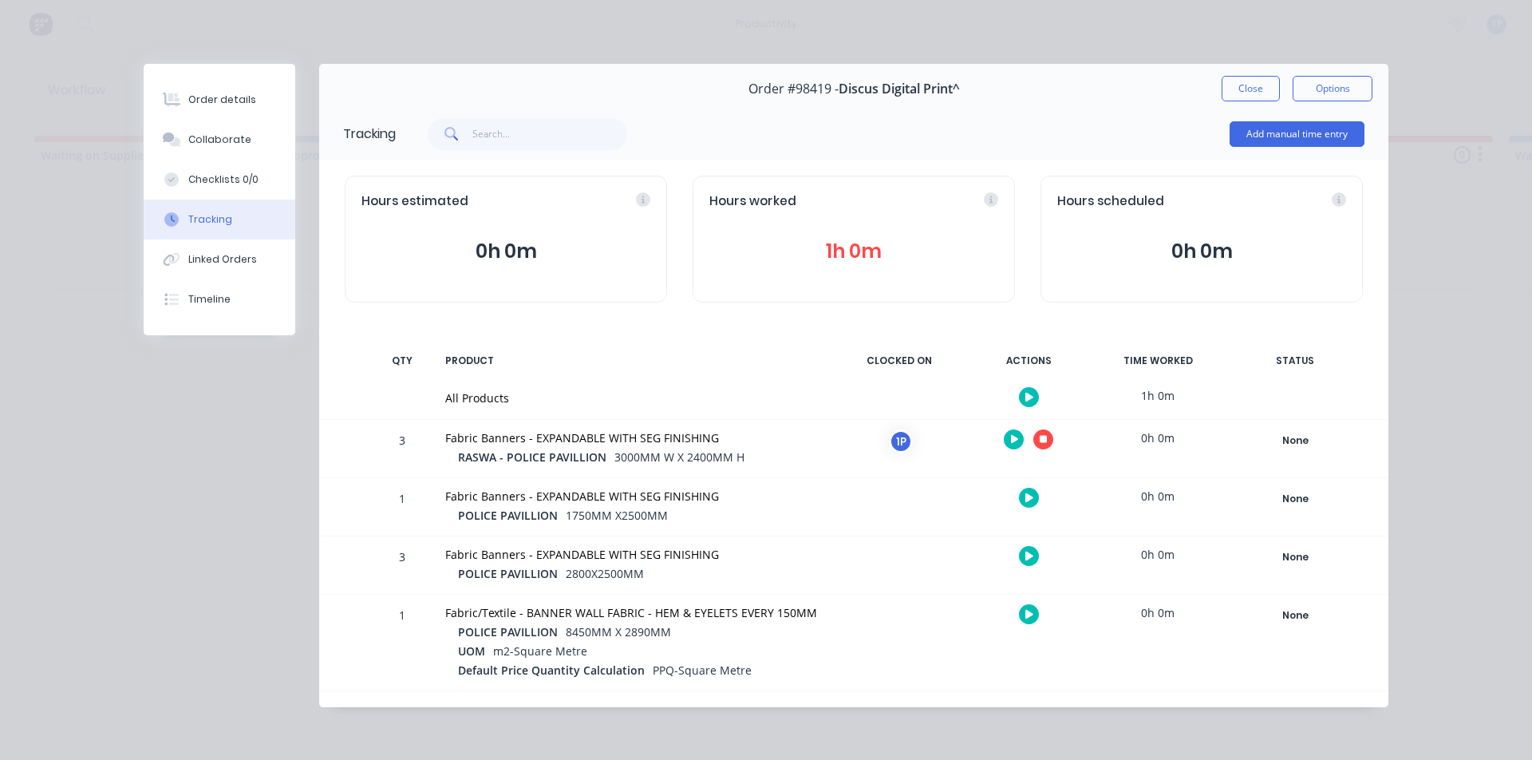
click at [1027, 553] on icon "button" at bounding box center [1029, 555] width 8 height 9
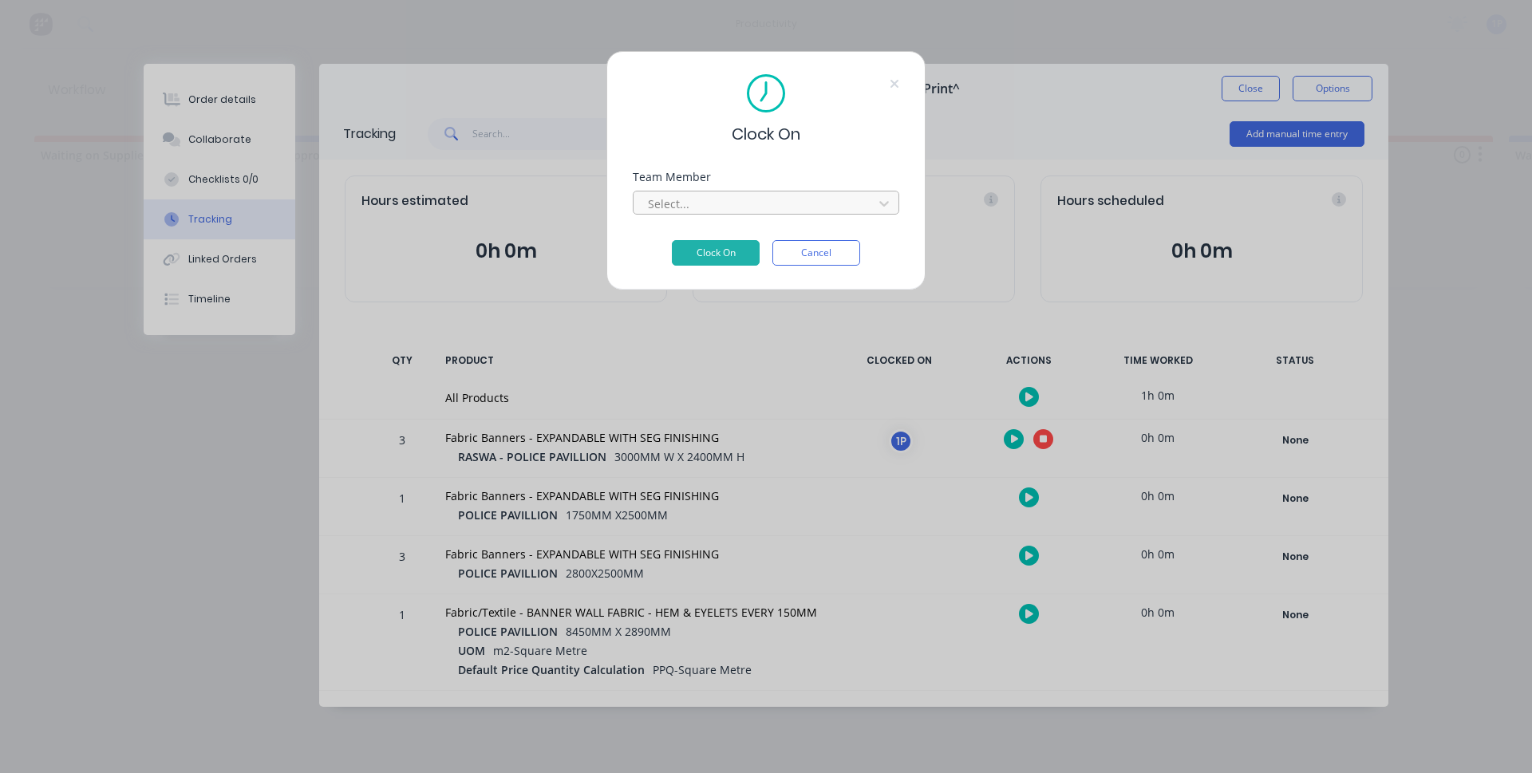
click at [758, 203] on div at bounding box center [755, 204] width 219 height 20
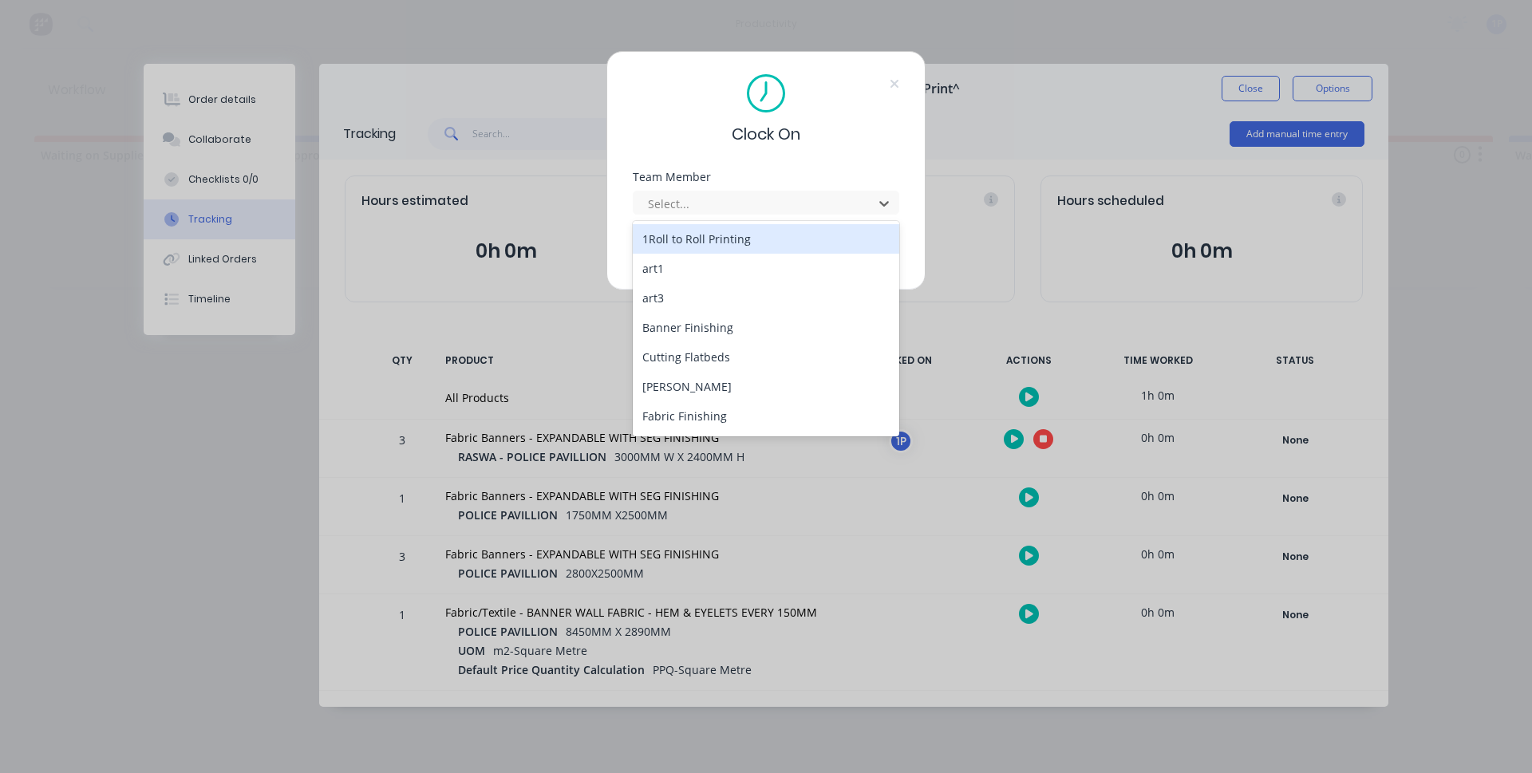
drag, startPoint x: 725, startPoint y: 237, endPoint x: 720, endPoint y: 247, distance: 11.1
click at [725, 239] on div "1Roll to Roll Printing" at bounding box center [766, 239] width 267 height 30
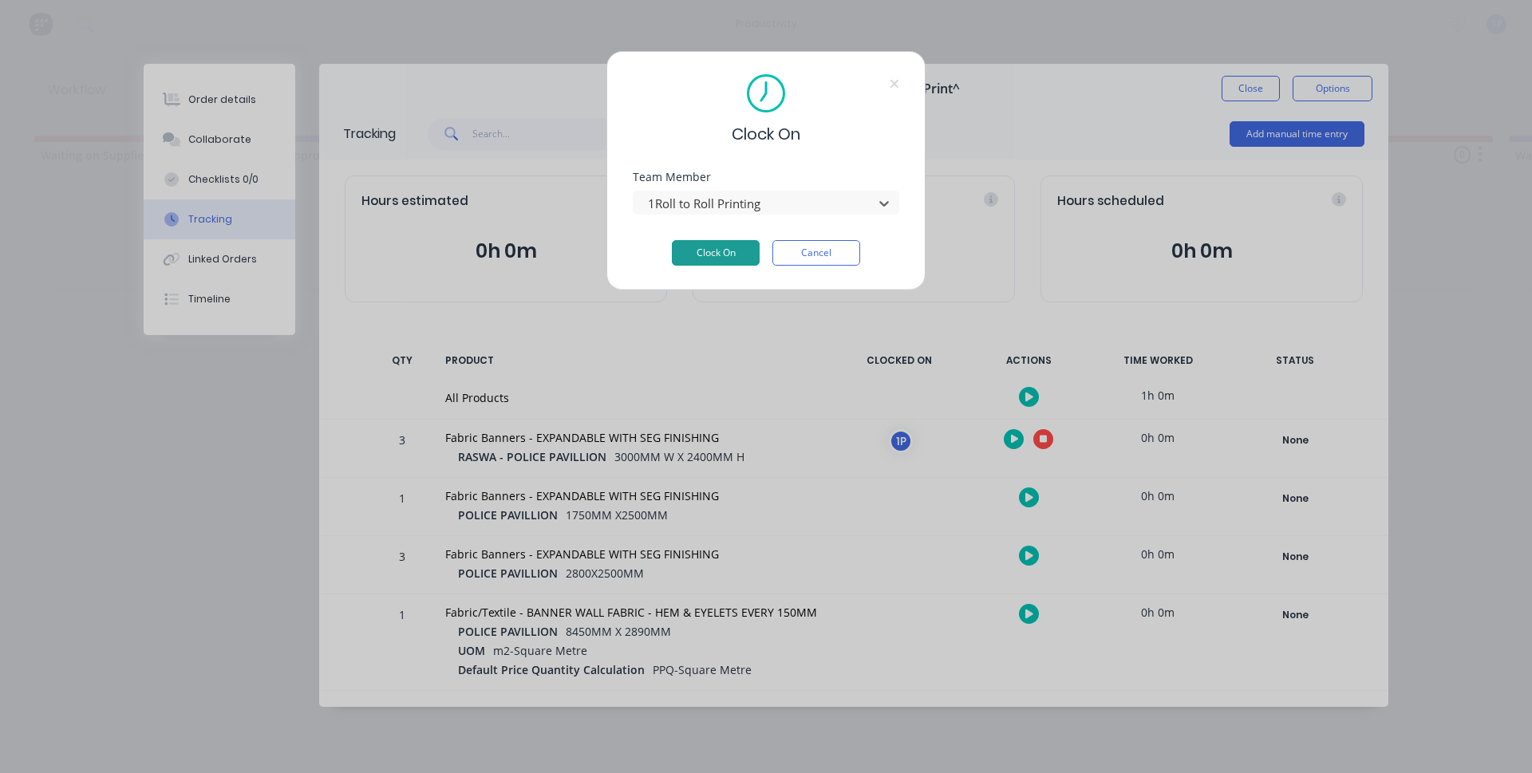
click at [720, 247] on button "Clock On" at bounding box center [716, 253] width 88 height 26
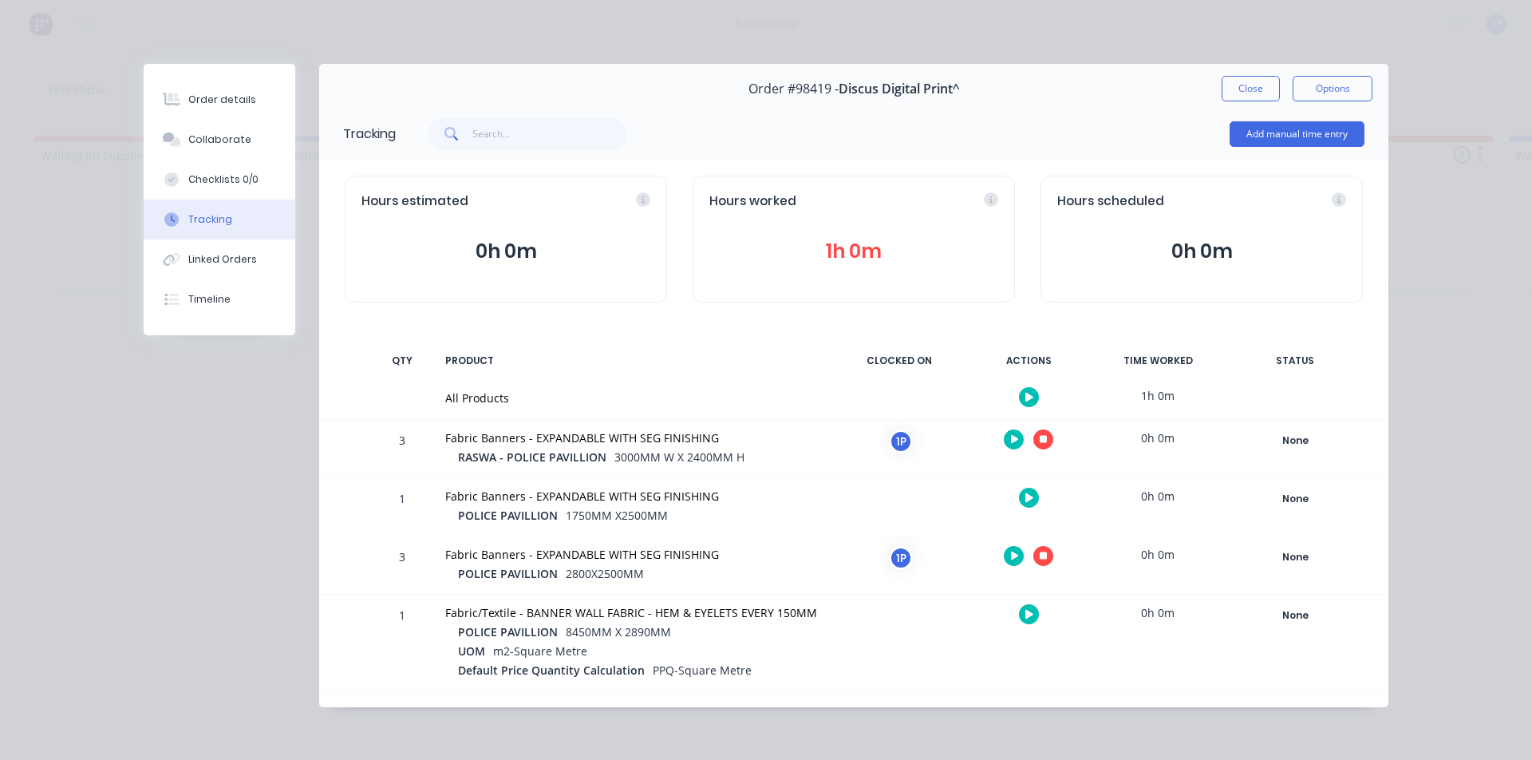
drag, startPoint x: 1053, startPoint y: 434, endPoint x: 1033, endPoint y: 442, distance: 21.5
click at [1050, 434] on div at bounding box center [1029, 439] width 120 height 39
click at [1033, 442] on div at bounding box center [1029, 439] width 120 height 39
click at [1041, 441] on icon "button" at bounding box center [1044, 440] width 8 height 8
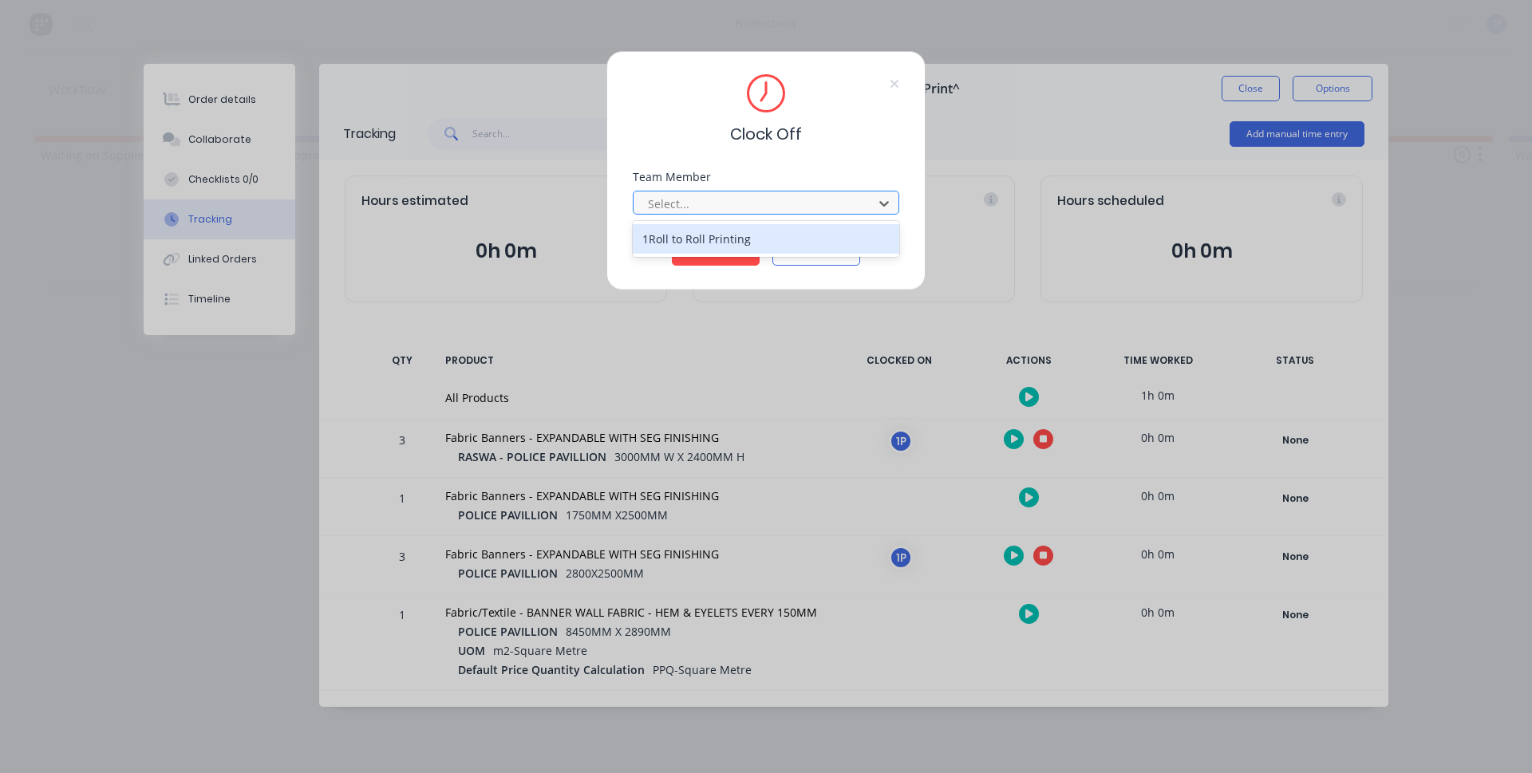
click at [678, 204] on div at bounding box center [755, 204] width 219 height 20
drag, startPoint x: 685, startPoint y: 233, endPoint x: 689, endPoint y: 243, distance: 11.1
click at [685, 234] on div "1Roll to Roll Printing" at bounding box center [766, 239] width 267 height 30
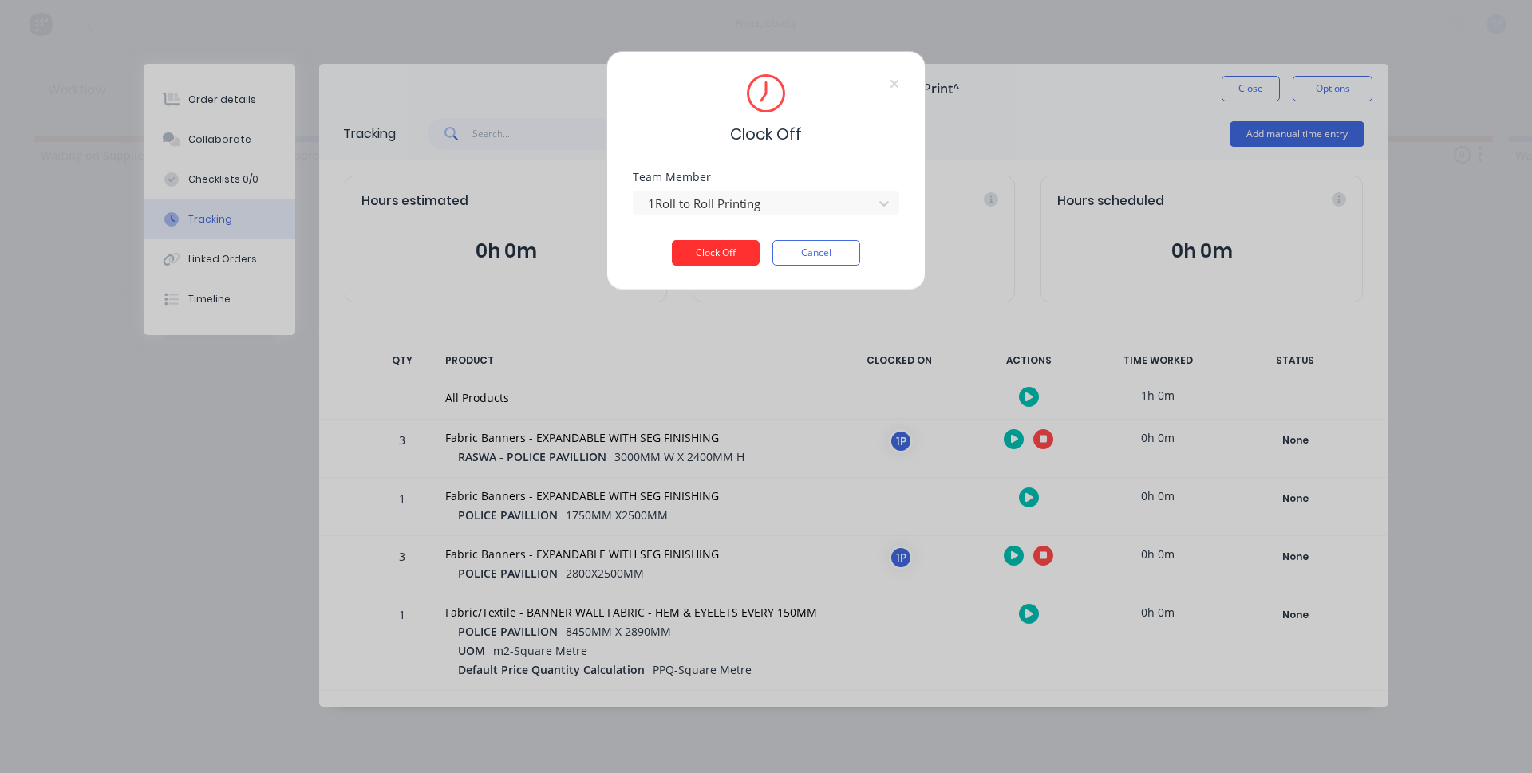
click at [701, 253] on button "Clock Off" at bounding box center [716, 253] width 88 height 26
